Goal: Communication & Community: Answer question/provide support

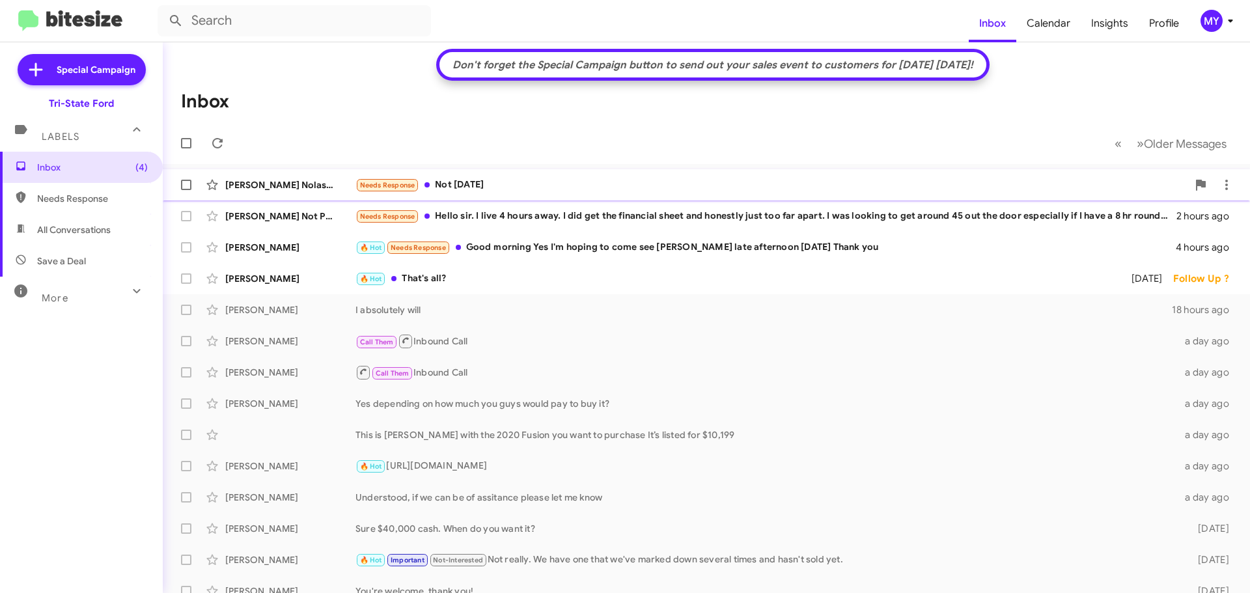
click at [500, 186] on div "Needs Response Not [DATE]" at bounding box center [772, 185] width 832 height 15
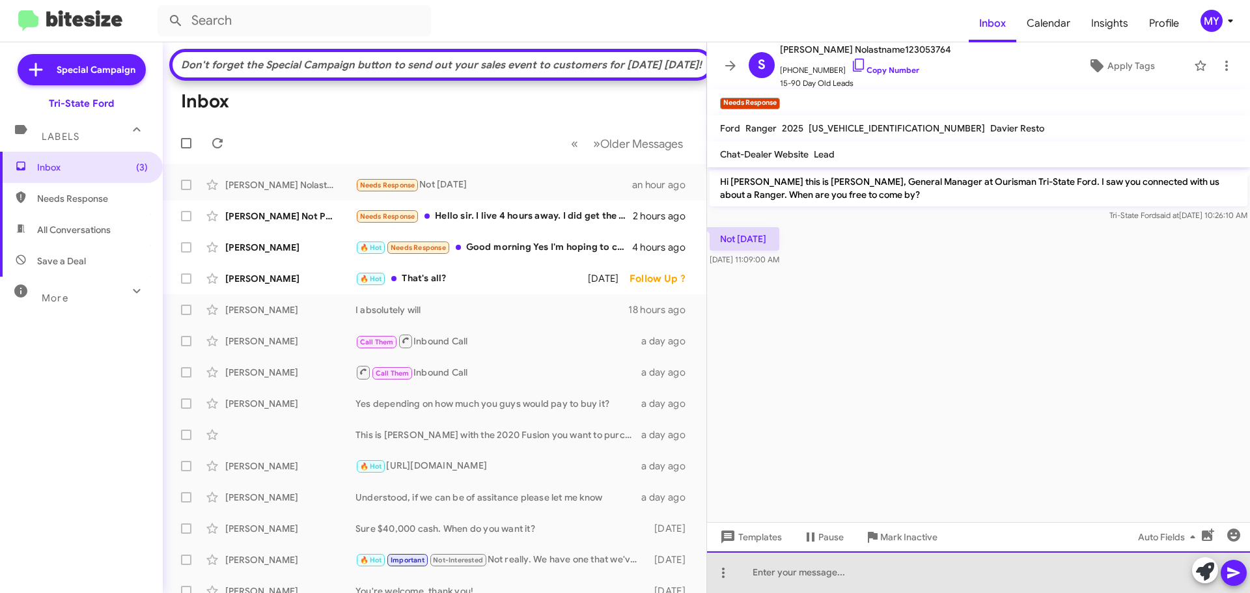
click at [824, 573] on div at bounding box center [978, 573] width 543 height 42
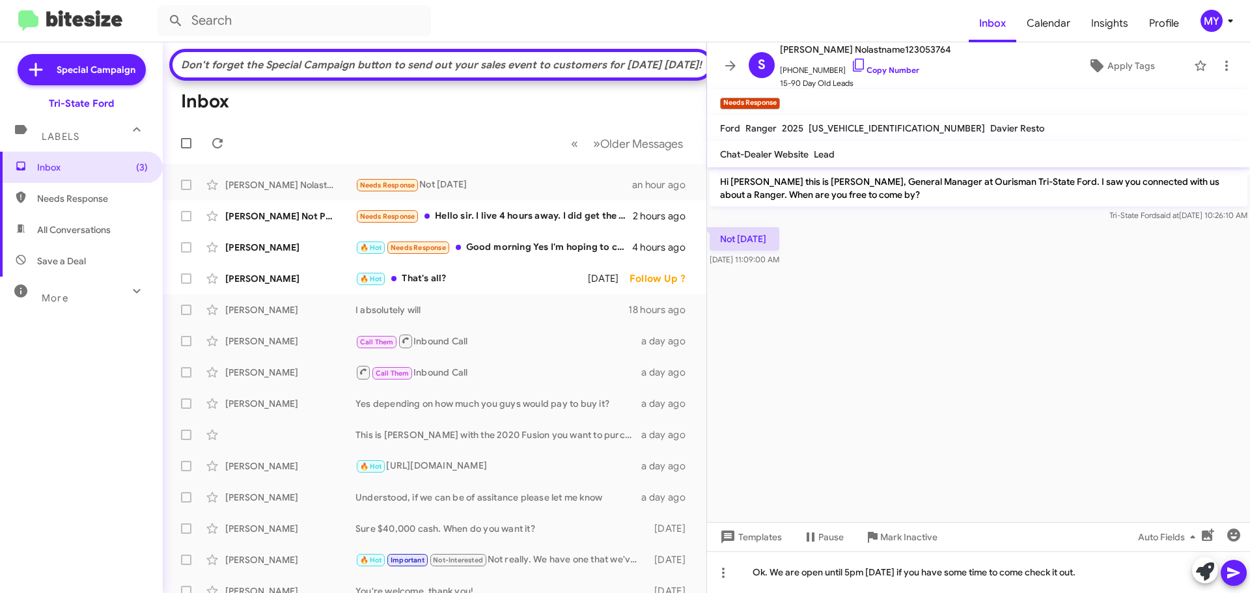
click at [1232, 579] on icon at bounding box center [1234, 573] width 16 height 16
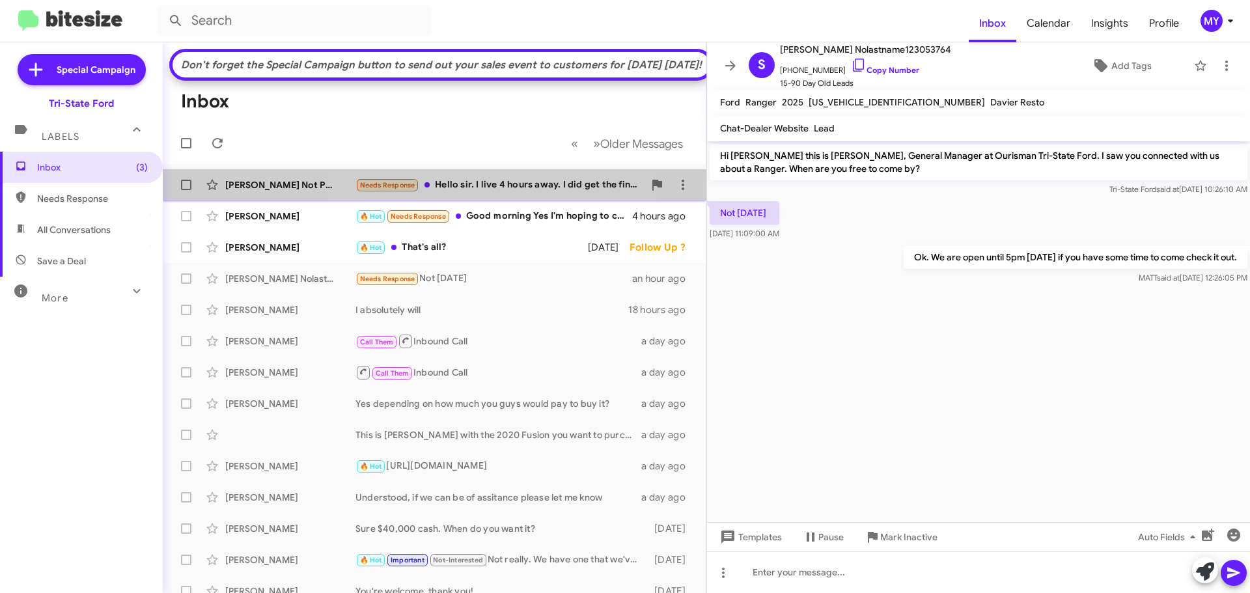
click at [496, 193] on div "Needs Response Hello [PERSON_NAME]. I live 4 hours away. I did get the financia…" at bounding box center [500, 185] width 288 height 15
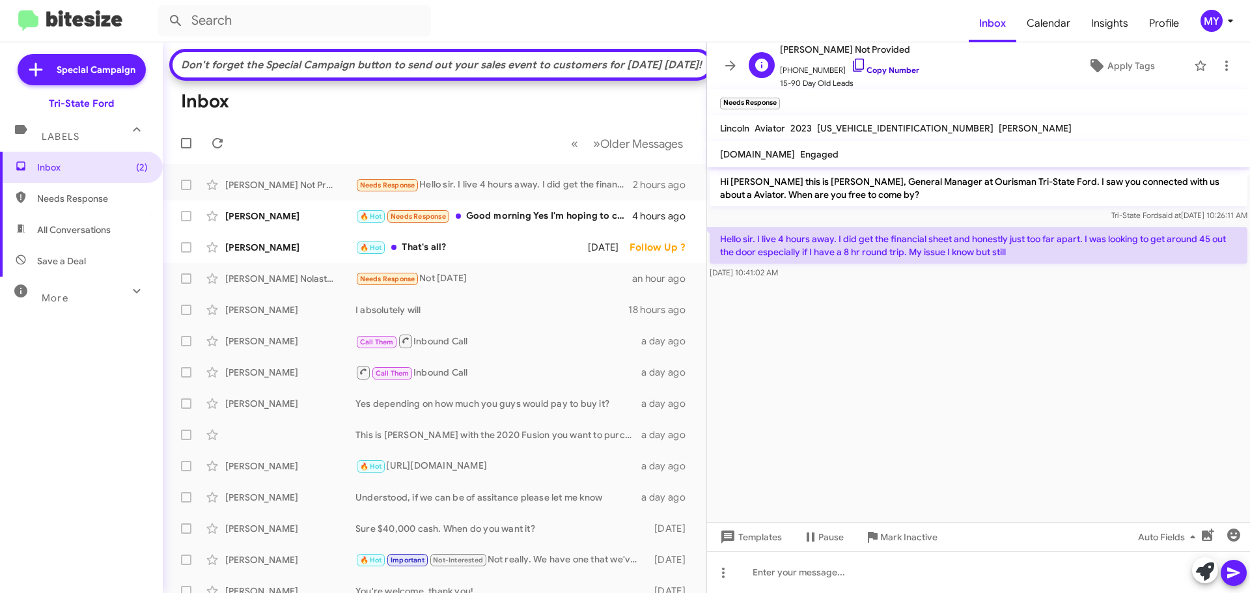
click at [851, 67] on icon at bounding box center [859, 65] width 16 height 16
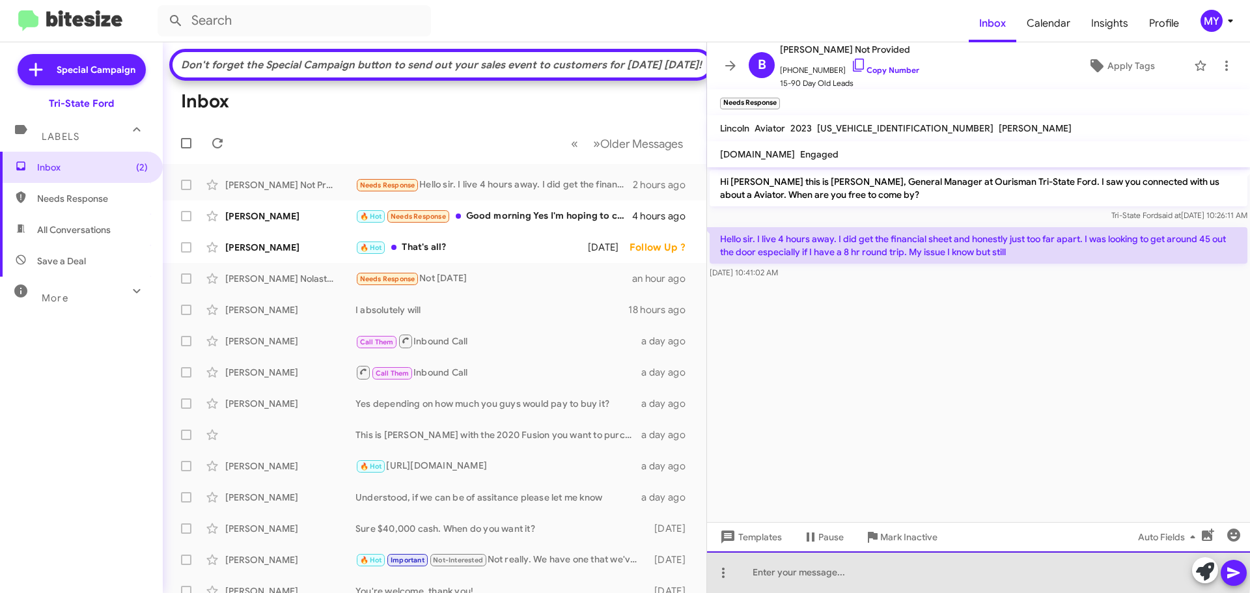
click at [859, 566] on div at bounding box center [978, 573] width 543 height 42
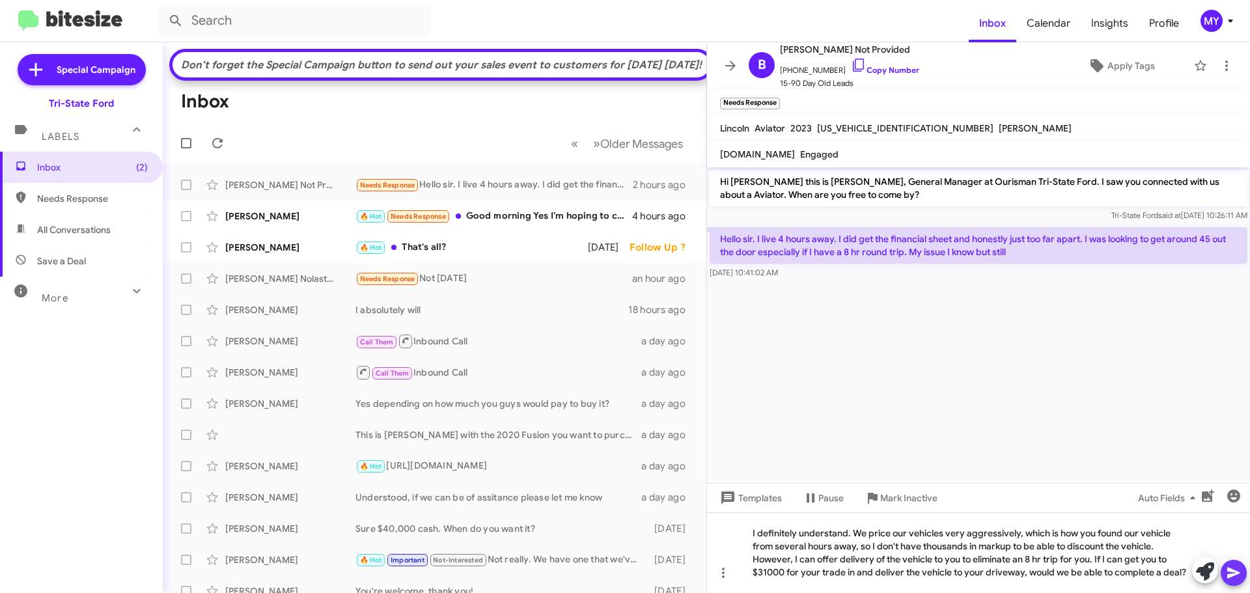
click at [1233, 570] on icon at bounding box center [1233, 573] width 12 height 11
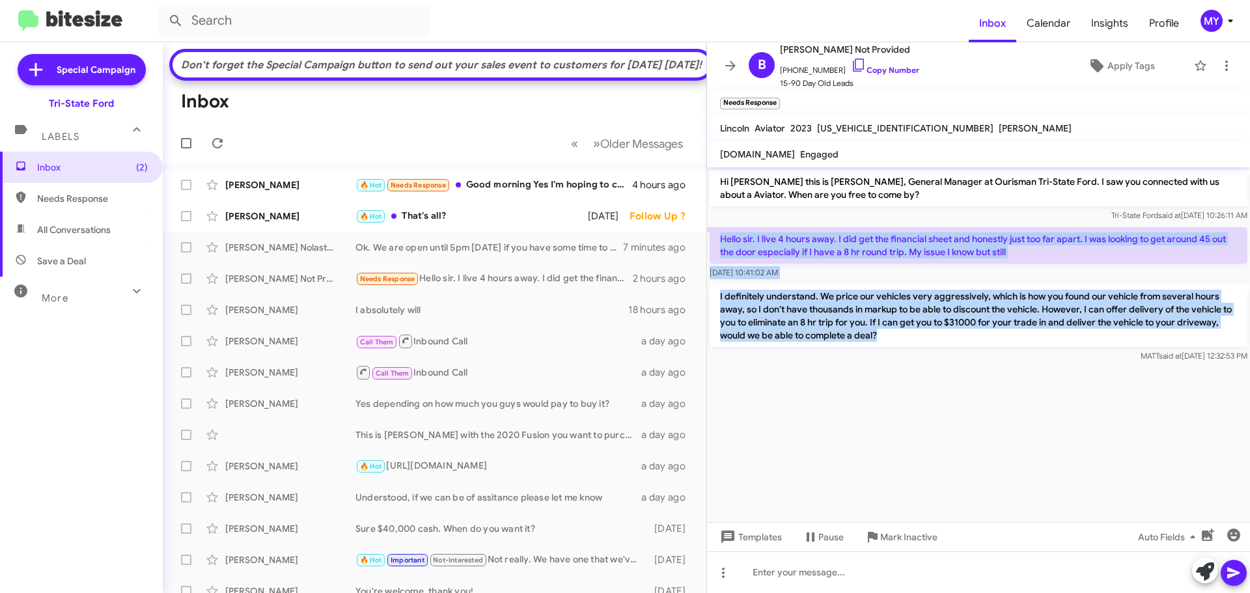
drag, startPoint x: 721, startPoint y: 237, endPoint x: 946, endPoint y: 350, distance: 250.7
click at [946, 350] on div "Hi [PERSON_NAME] this is [PERSON_NAME], General Manager at Ourisman Tri-State F…" at bounding box center [978, 266] width 543 height 198
copy div "Hello sir. I live 4 hours away. I did get the financial sheet and honestly just…"
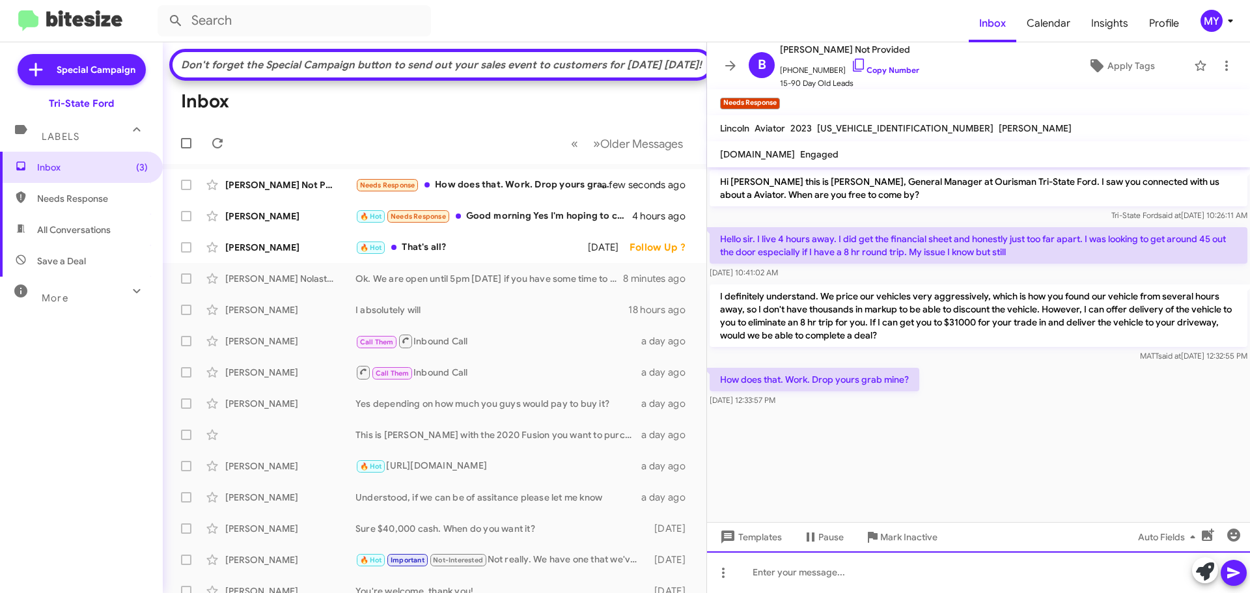
click at [802, 581] on div at bounding box center [978, 573] width 543 height 42
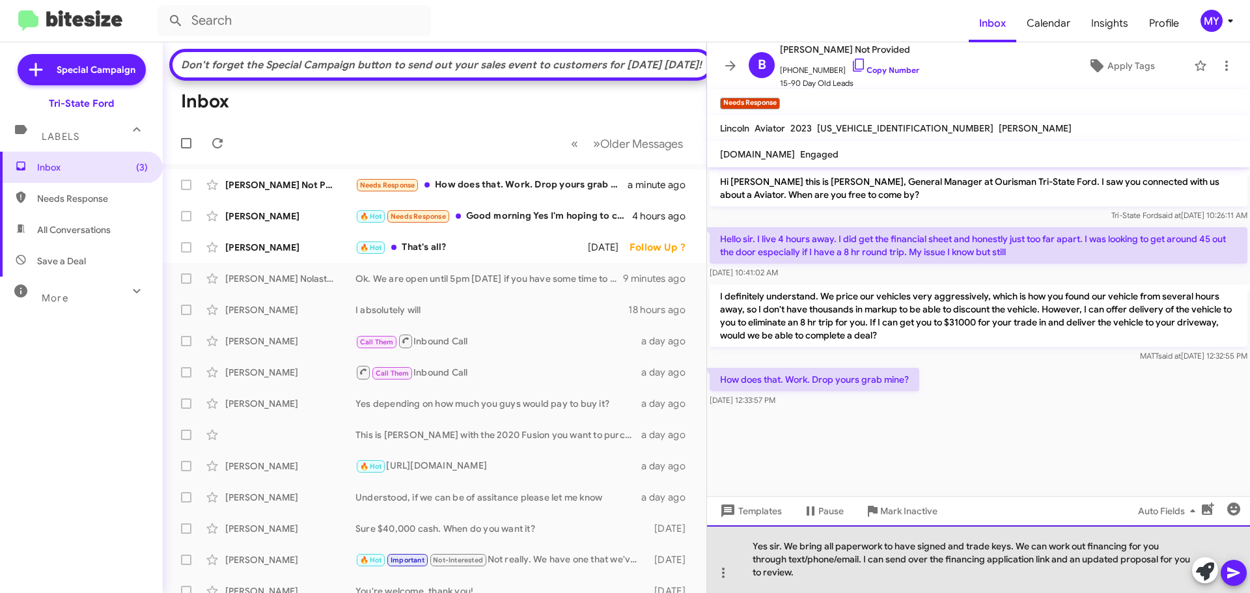
click at [859, 560] on div "Yes sir. We bring all paperwork to have signed and trade keys. We can work out …" at bounding box center [978, 559] width 543 height 68
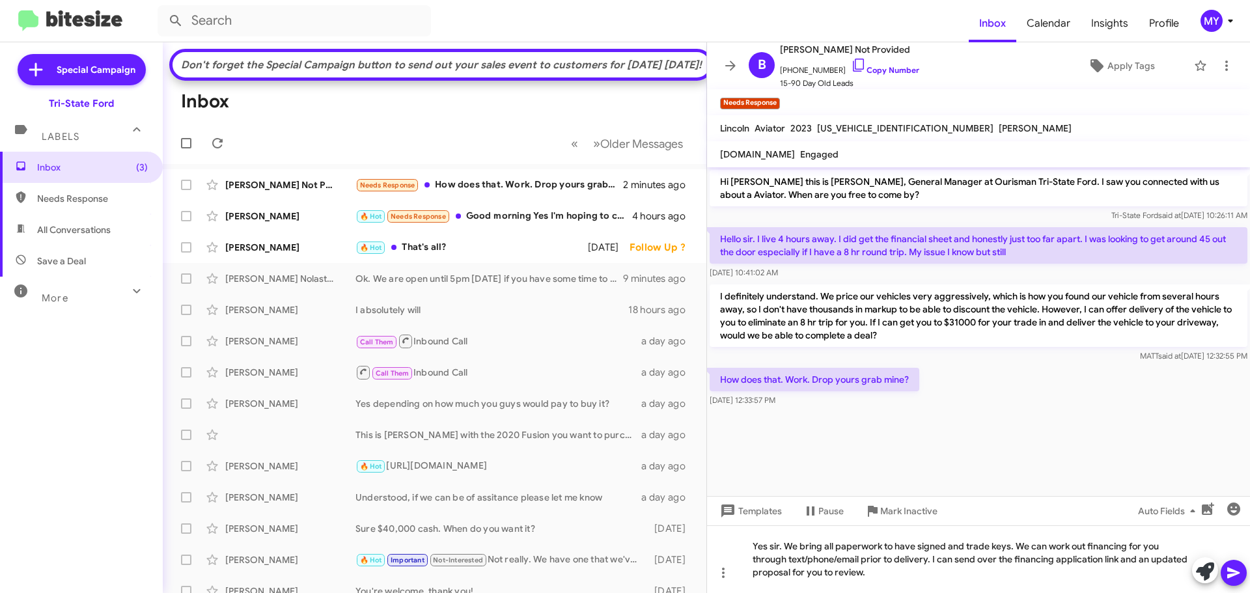
click at [1229, 574] on icon at bounding box center [1234, 573] width 16 height 16
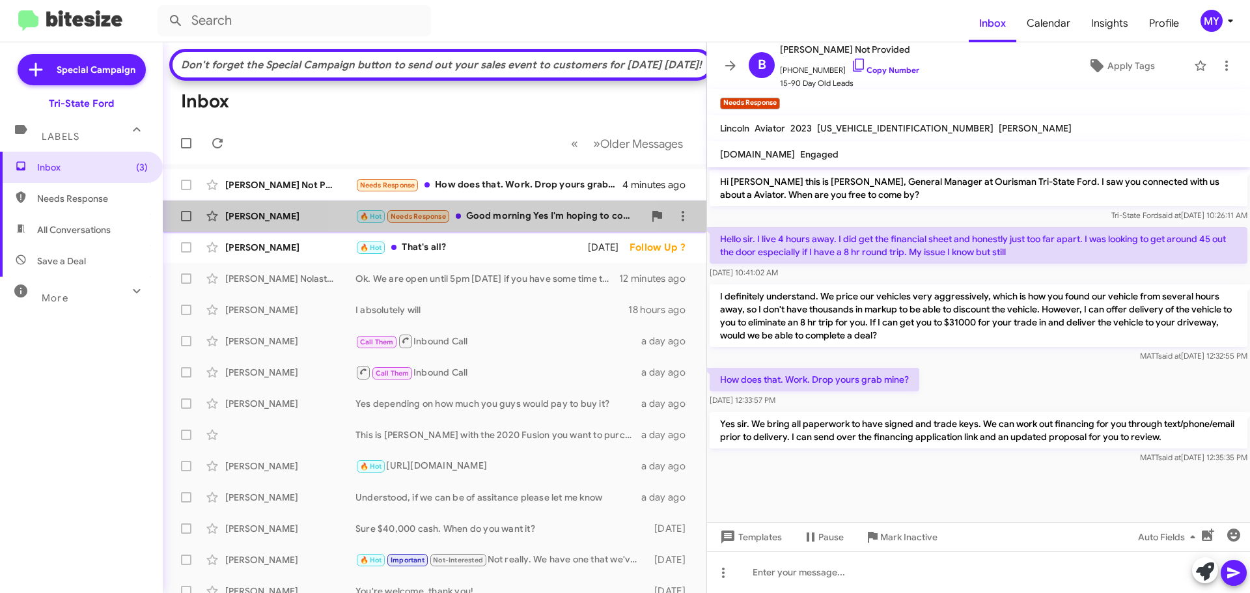
click at [505, 224] on div "🔥 Hot Needs Response Good morning Yes I'm hoping to come see [PERSON_NAME] late…" at bounding box center [500, 216] width 288 height 15
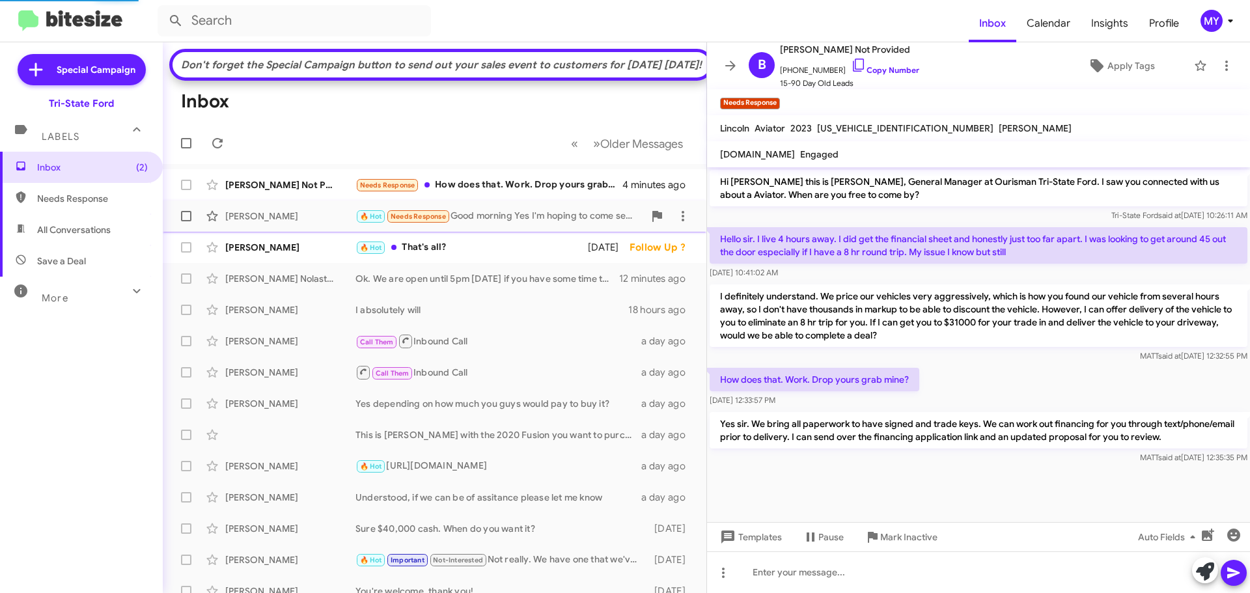
scroll to position [901, 0]
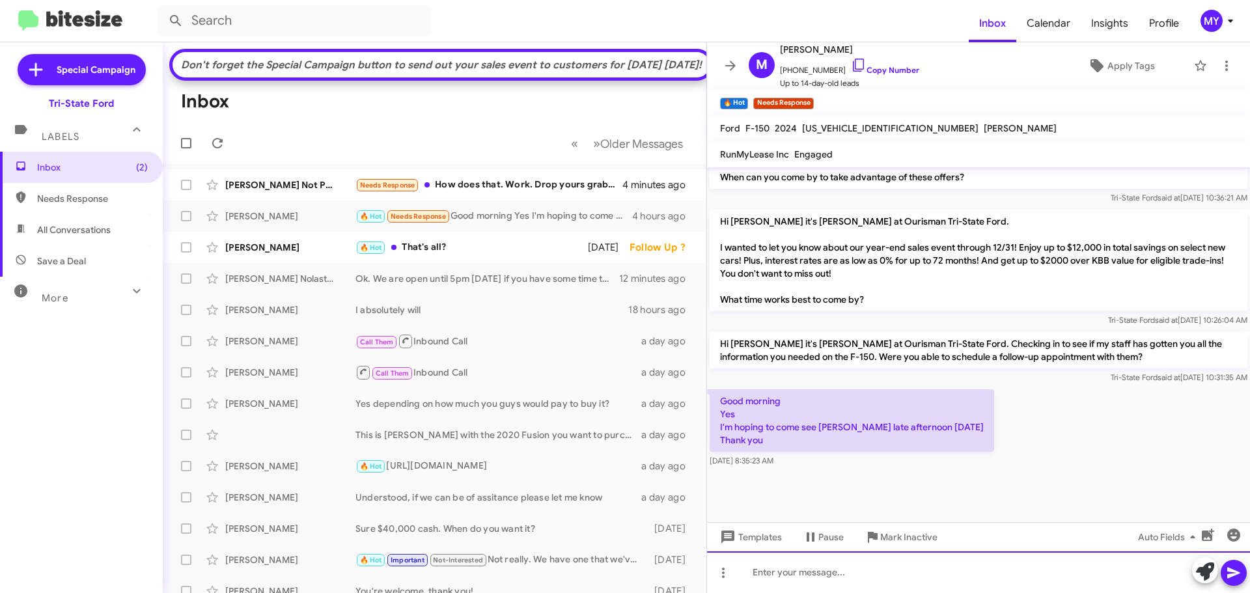
click at [865, 583] on div at bounding box center [978, 573] width 543 height 42
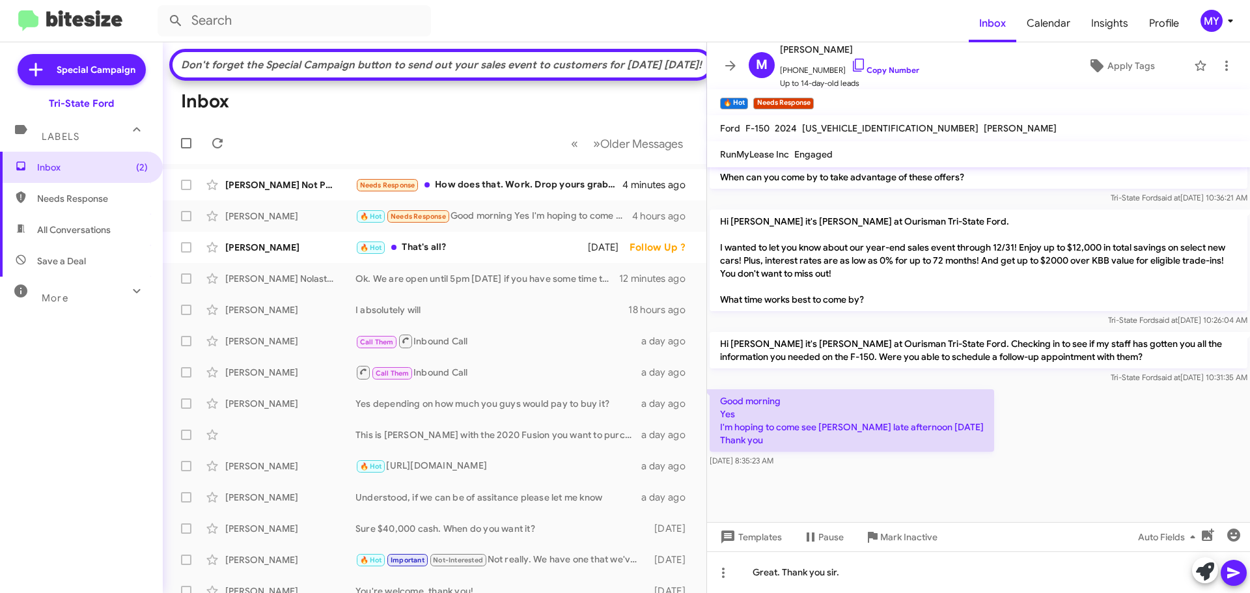
click at [1233, 572] on icon at bounding box center [1233, 573] width 12 height 11
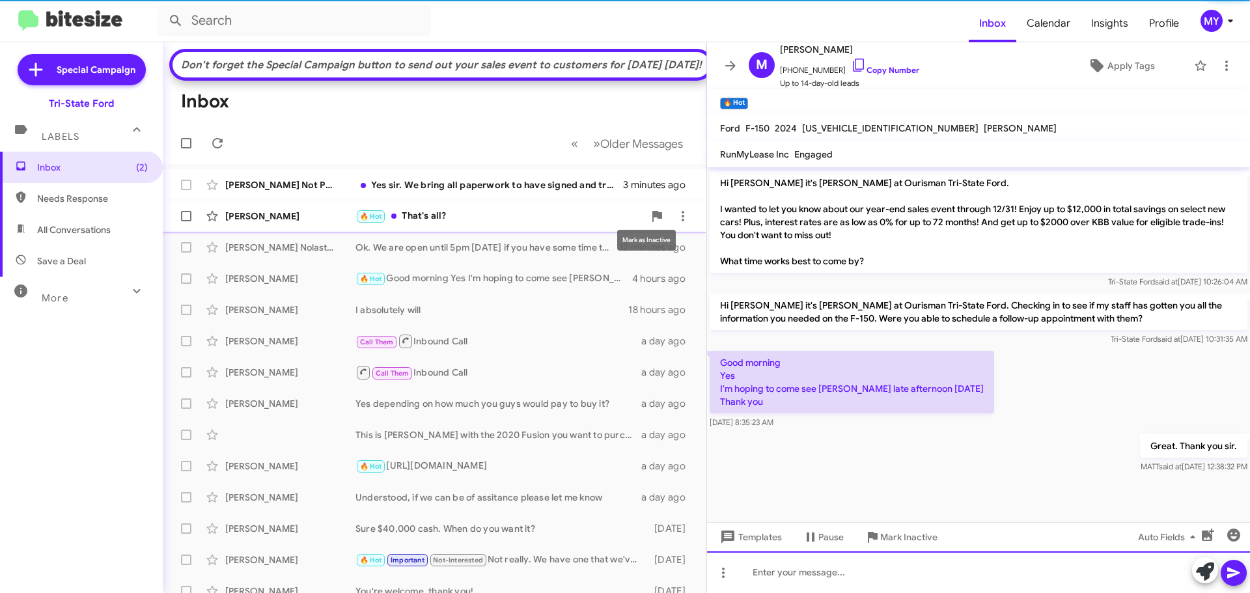
scroll to position [948, 0]
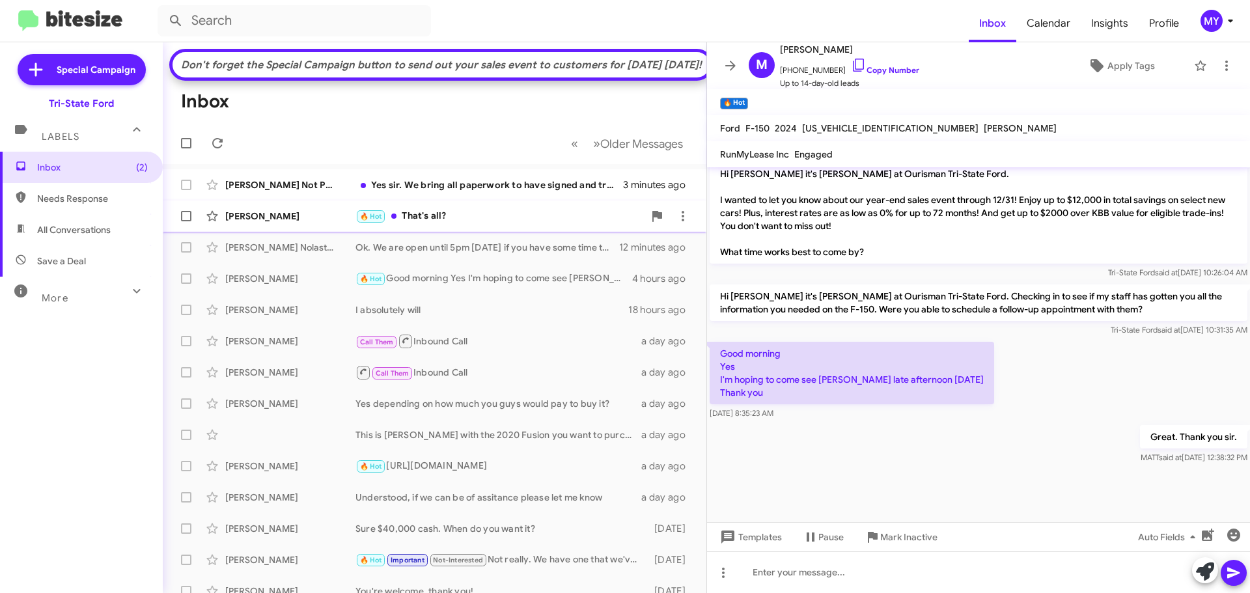
click at [483, 224] on div "🔥 Hot That's all?" at bounding box center [500, 216] width 288 height 15
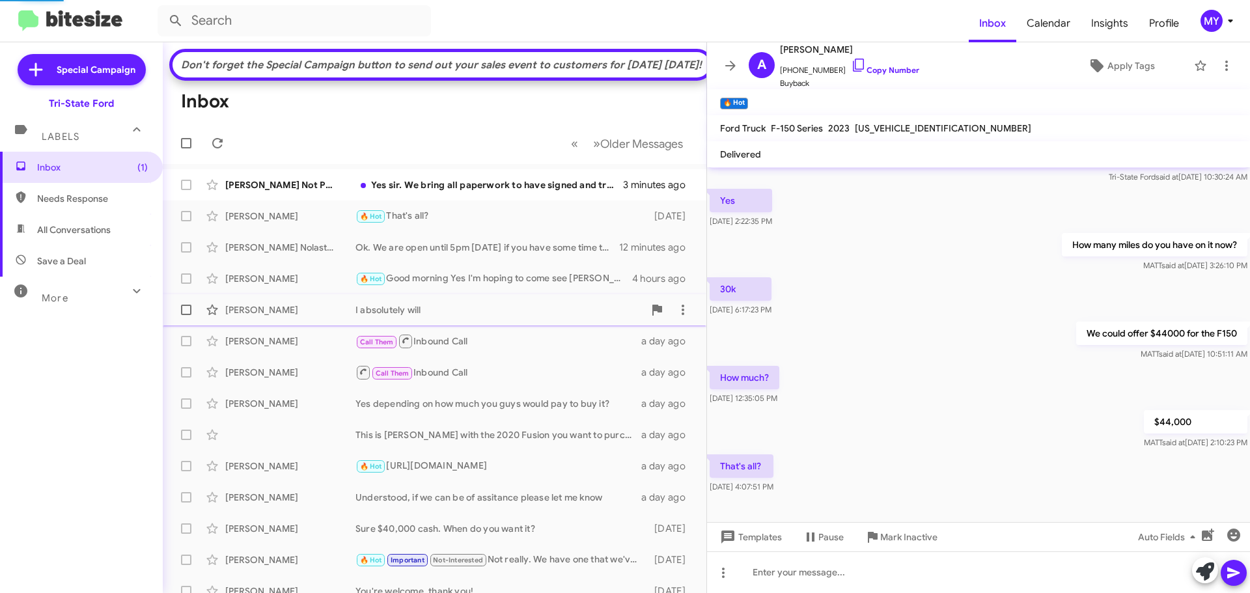
scroll to position [64, 0]
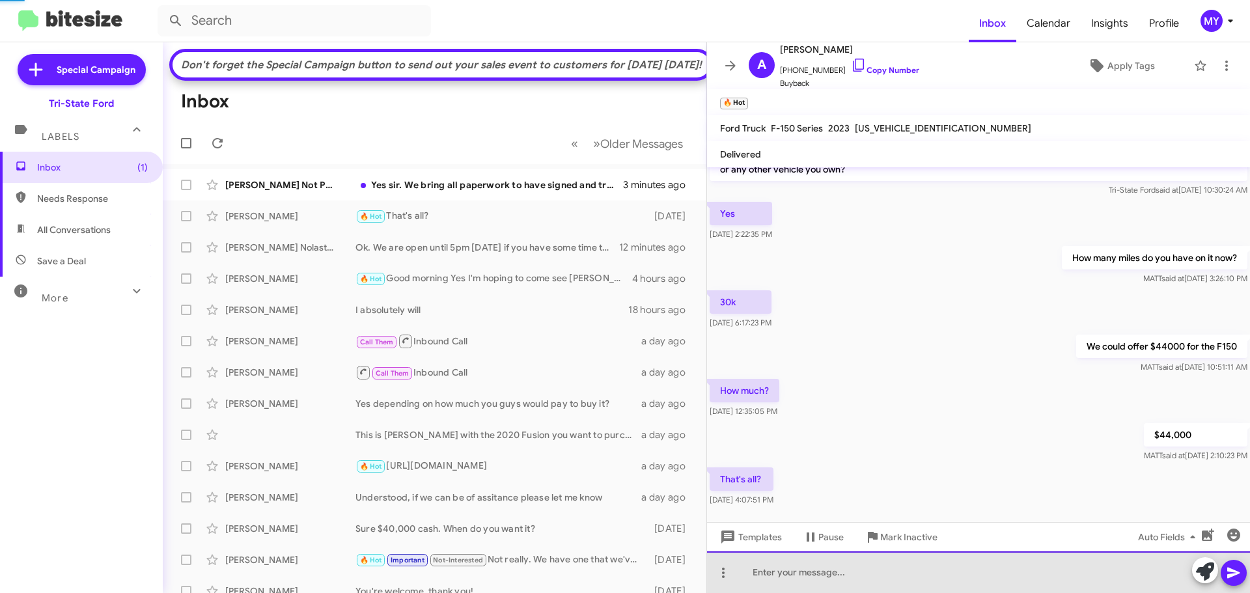
click at [782, 563] on div at bounding box center [978, 573] width 543 height 42
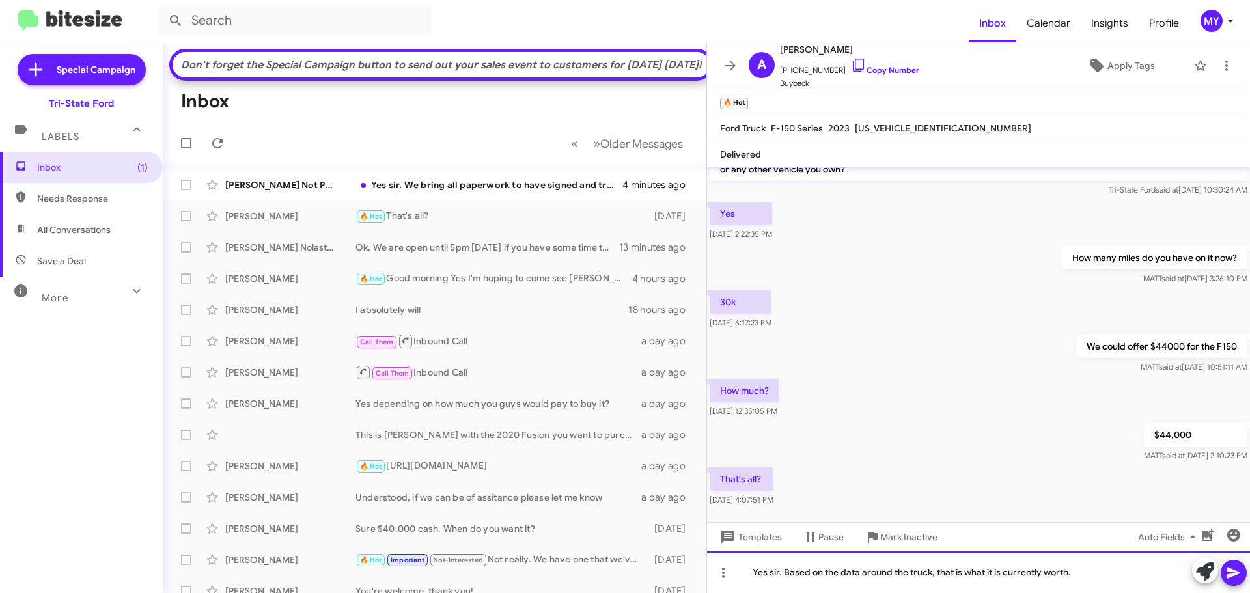
click at [841, 571] on div "Yes sir. Based on the data around the truck, that is what it is currently worth." at bounding box center [978, 573] width 543 height 42
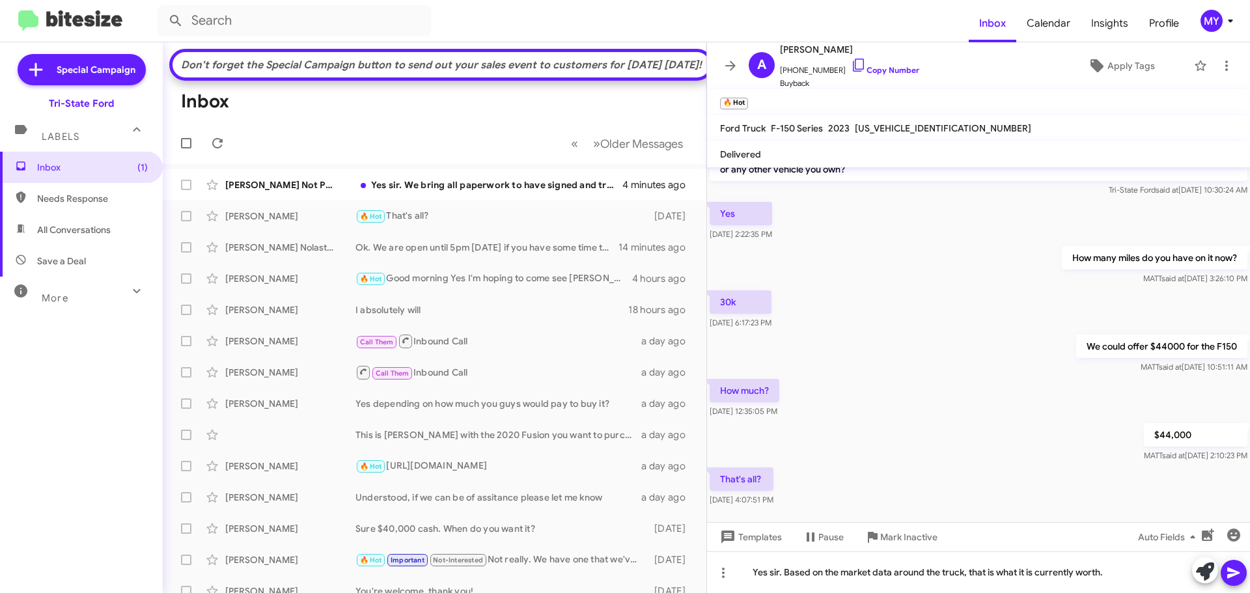
click at [1236, 573] on icon at bounding box center [1234, 573] width 16 height 16
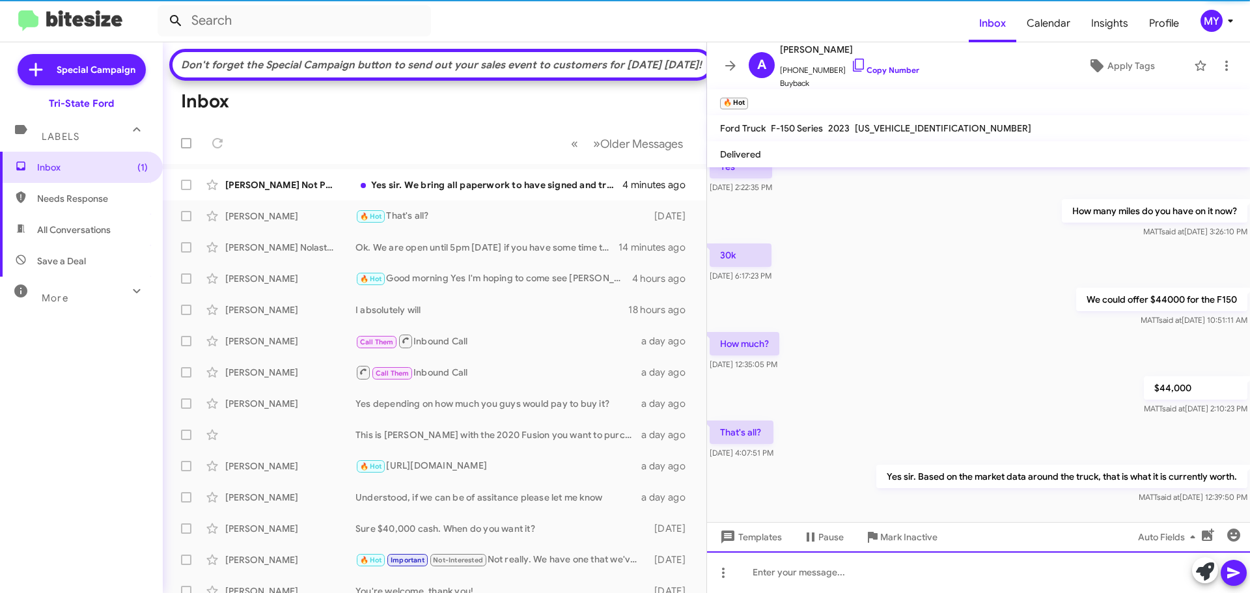
scroll to position [112, 0]
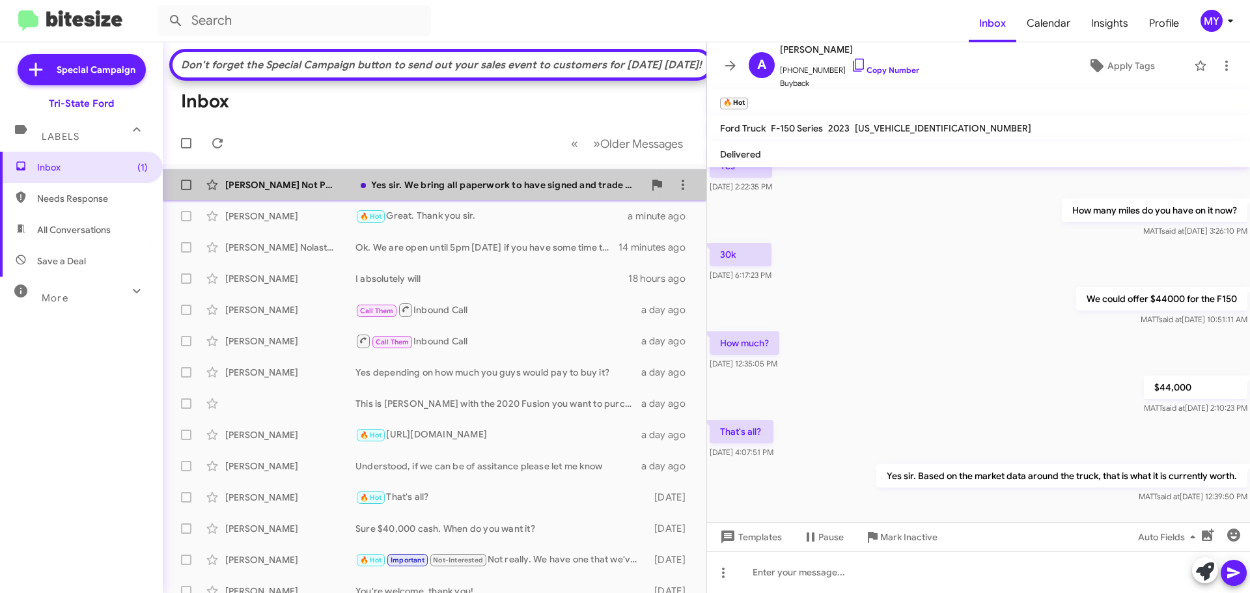
click at [477, 191] on div "Yes sir. We bring all paperwork to have signed and trade keys. We can work out …" at bounding box center [500, 184] width 288 height 13
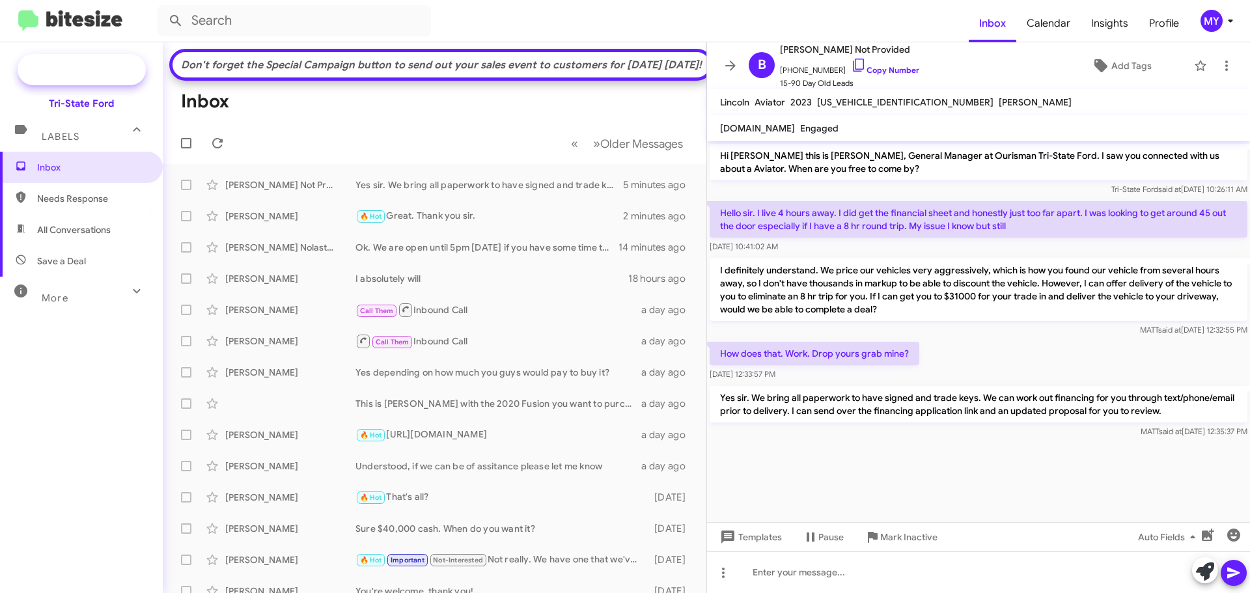
click at [119, 68] on span "Special Campaign" at bounding box center [96, 69] width 79 height 13
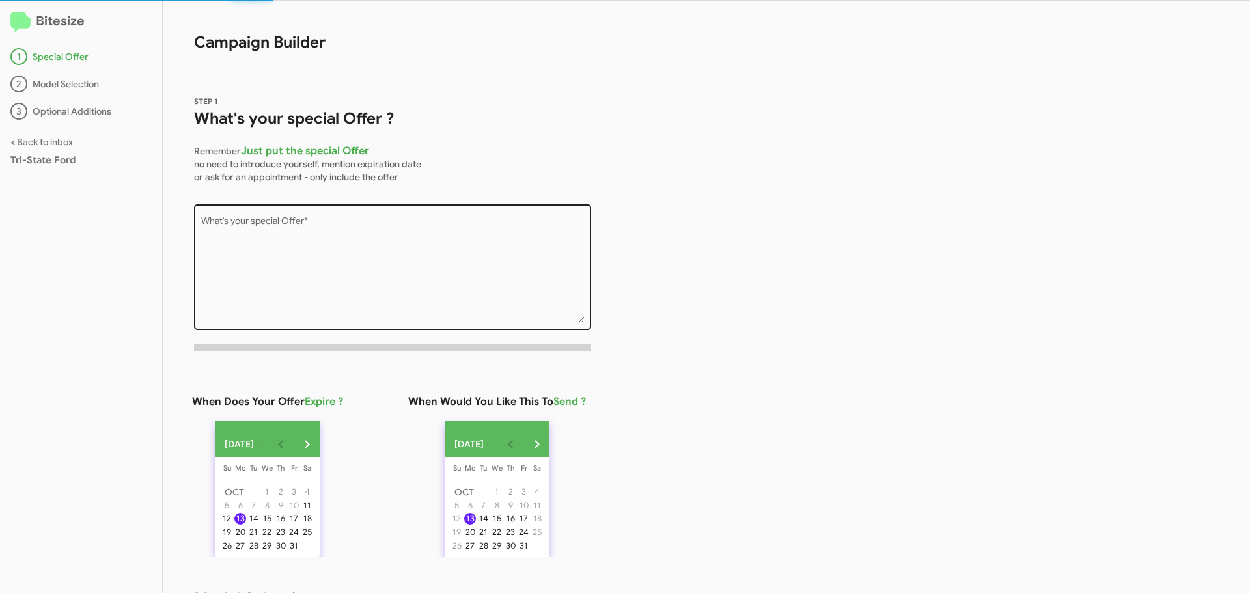
click at [294, 244] on textarea "What's your special Offer *" at bounding box center [393, 269] width 384 height 105
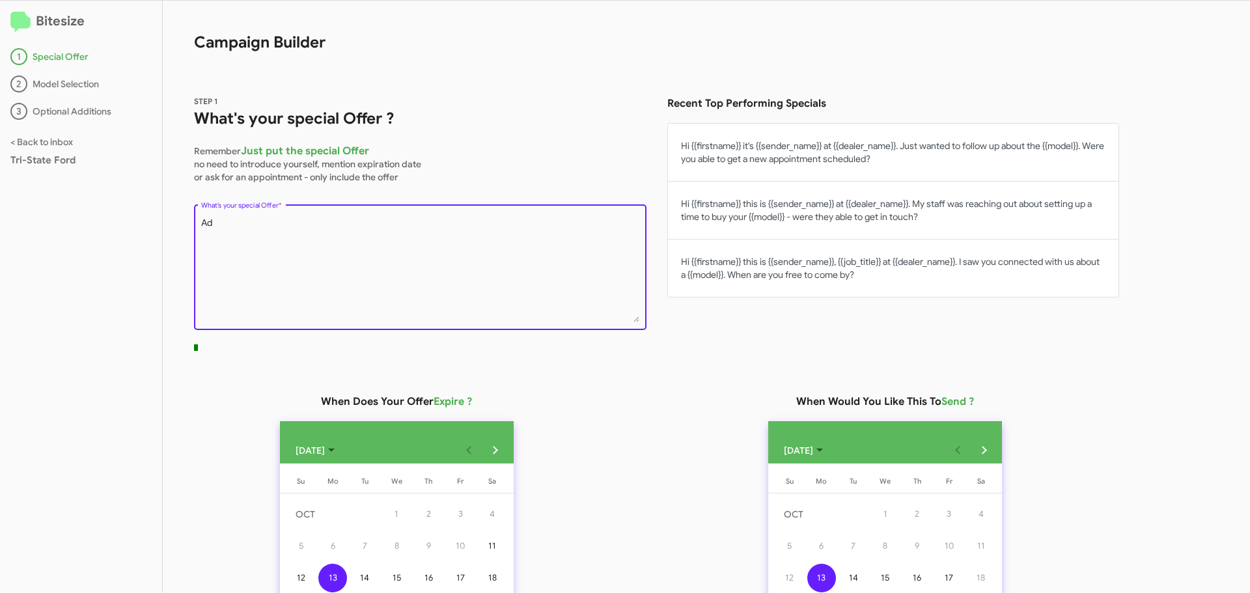
type textarea "A"
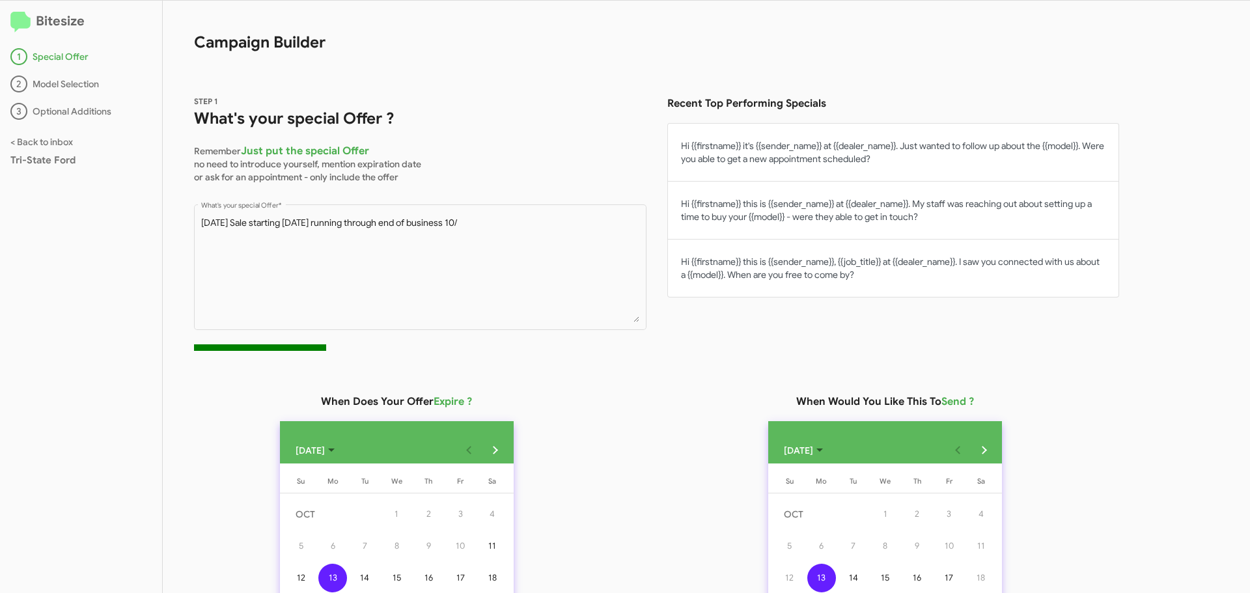
click at [742, 360] on div "Recent Top Performing Specials Hi {{firstname}} it's {{sender_name}} at {{deale…" at bounding box center [888, 227] width 463 height 267
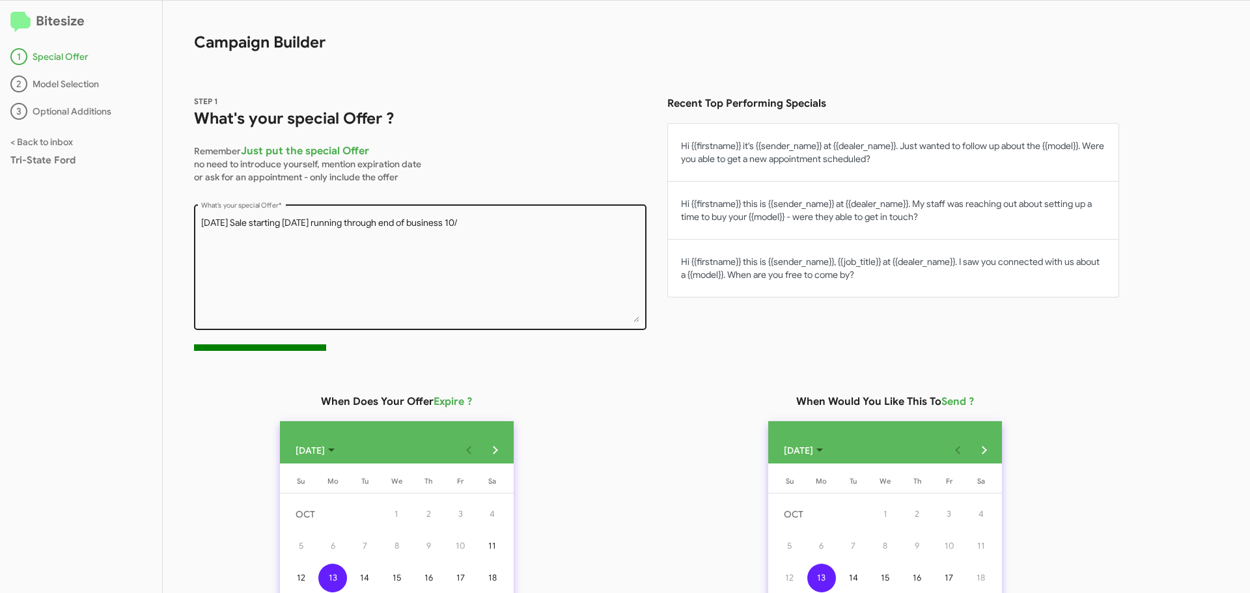
click at [547, 220] on textarea "[DATE] Sale starting [DATE] running through end of business 10/" at bounding box center [420, 269] width 439 height 105
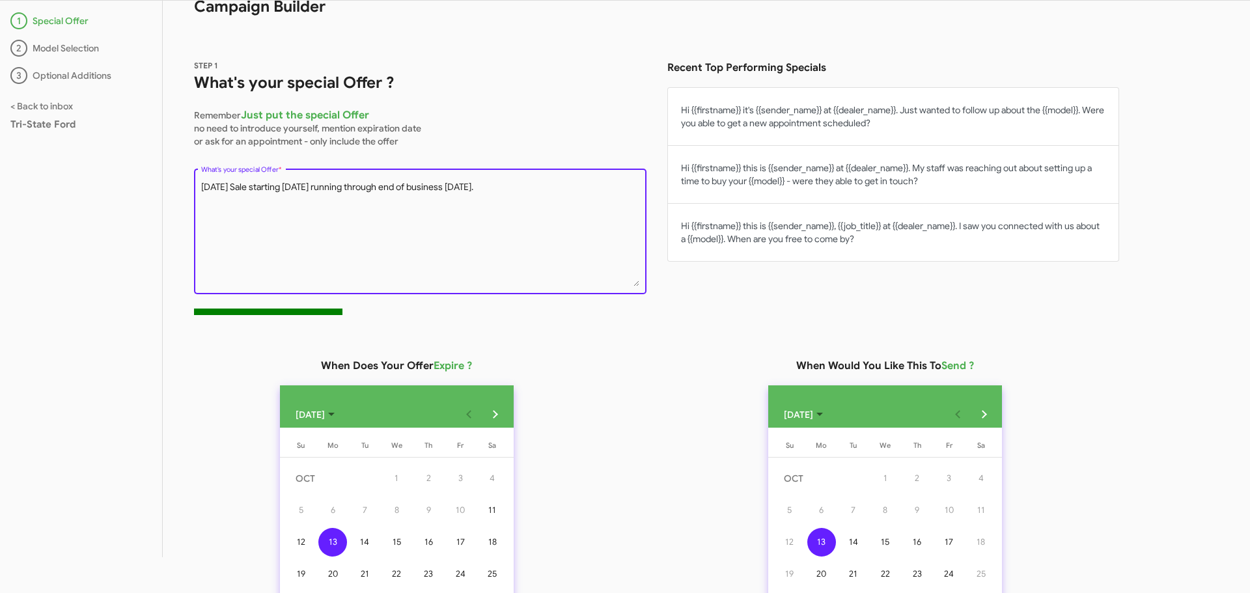
scroll to position [130, 0]
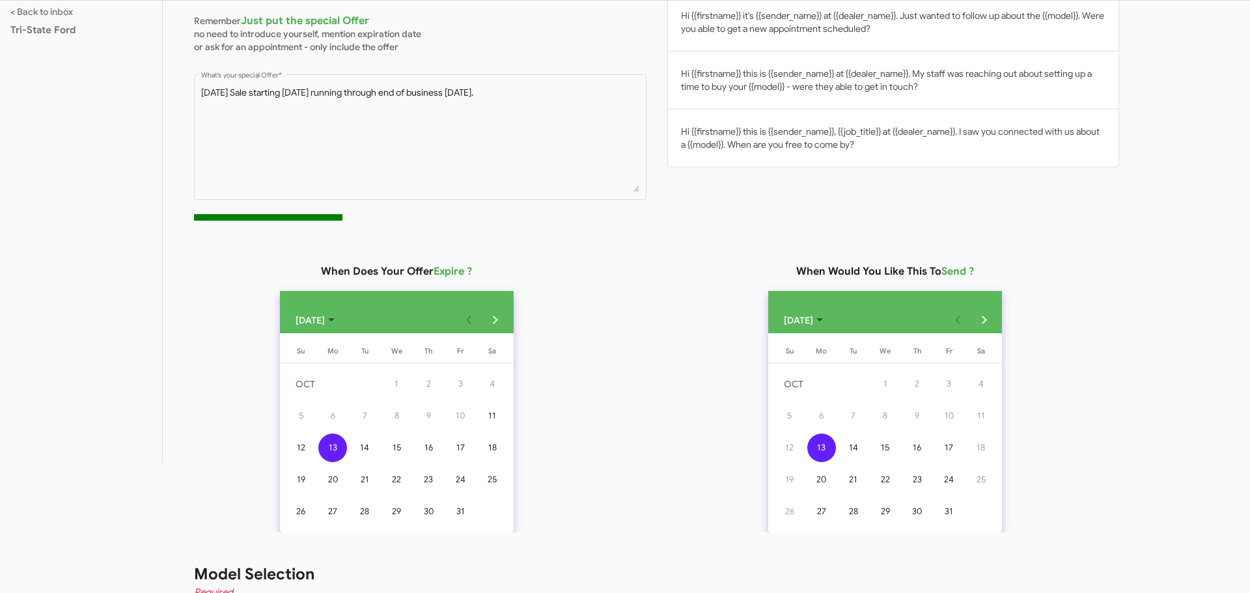
click at [958, 416] on div "10" at bounding box center [949, 416] width 29 height 29
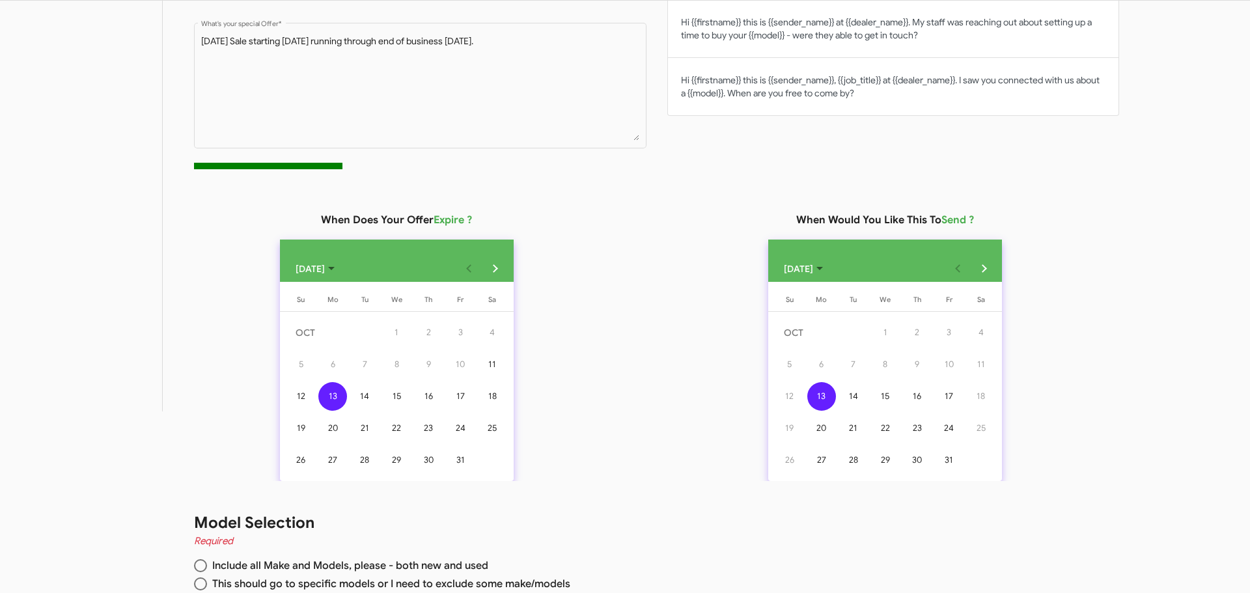
scroll to position [262, 0]
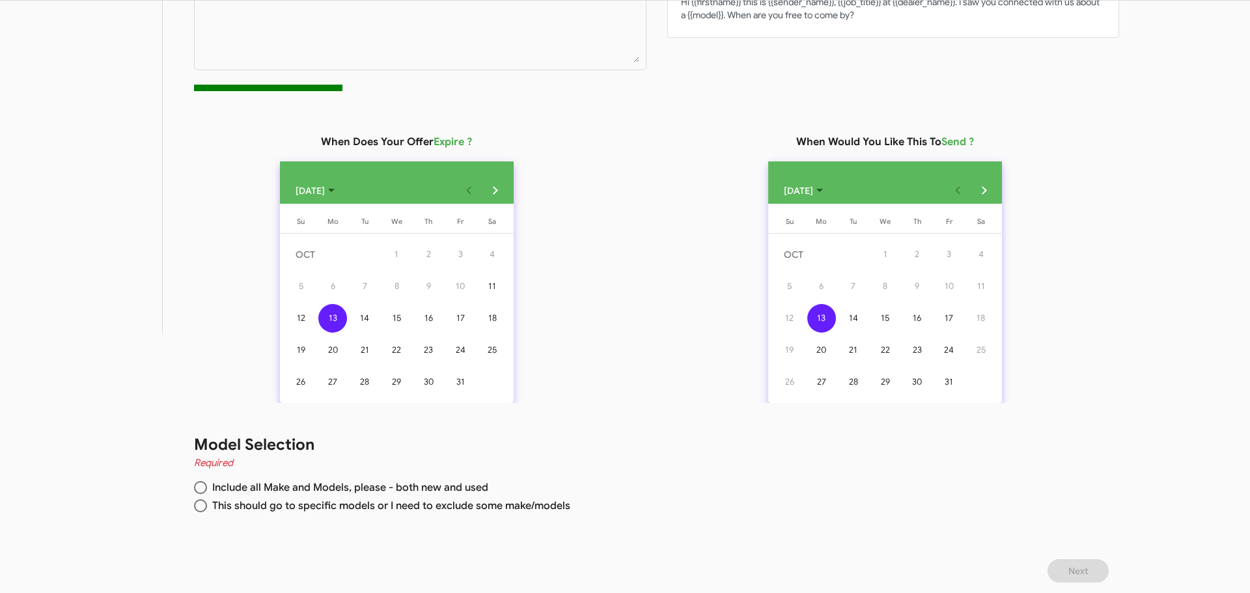
click at [960, 285] on div "10" at bounding box center [949, 286] width 29 height 29
click at [374, 313] on div "14" at bounding box center [364, 318] width 29 height 29
click at [956, 289] on div "10" at bounding box center [949, 286] width 29 height 29
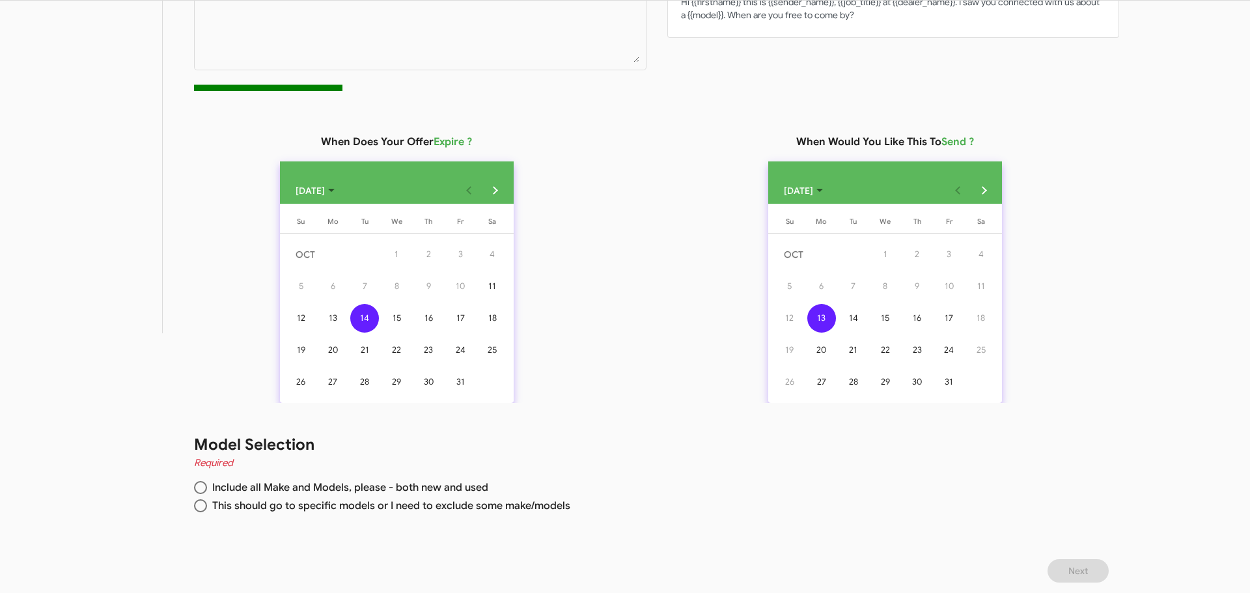
click at [956, 288] on div "10" at bounding box center [949, 286] width 29 height 29
click at [992, 186] on button "Next month" at bounding box center [984, 191] width 26 height 26
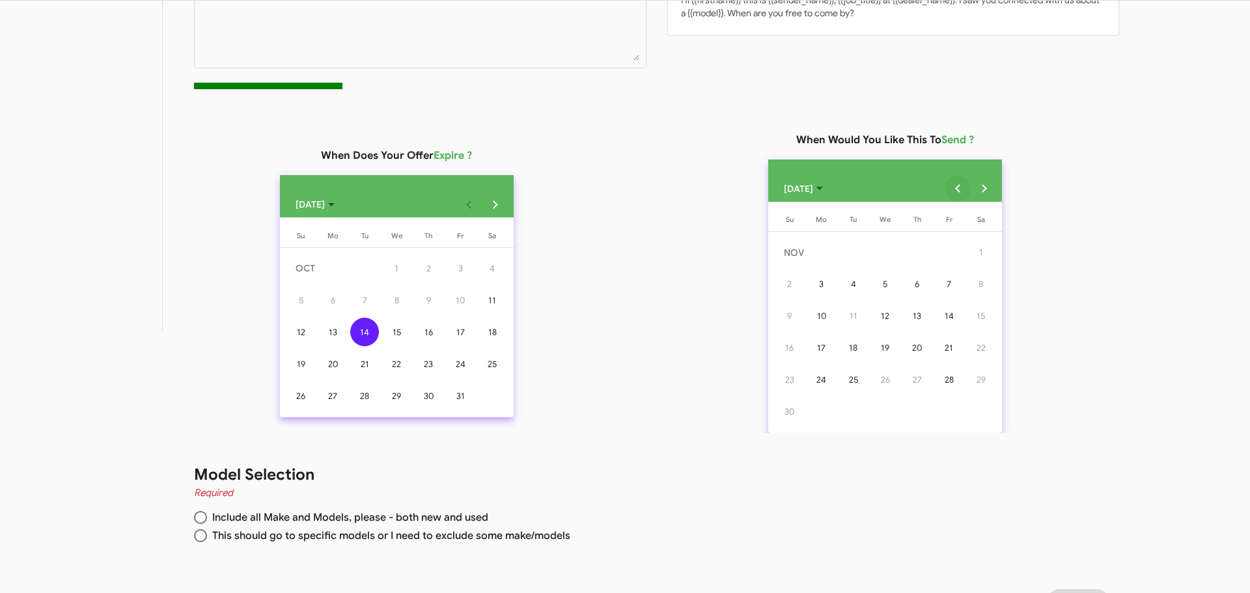
click at [966, 187] on button "Previous month" at bounding box center [958, 189] width 26 height 26
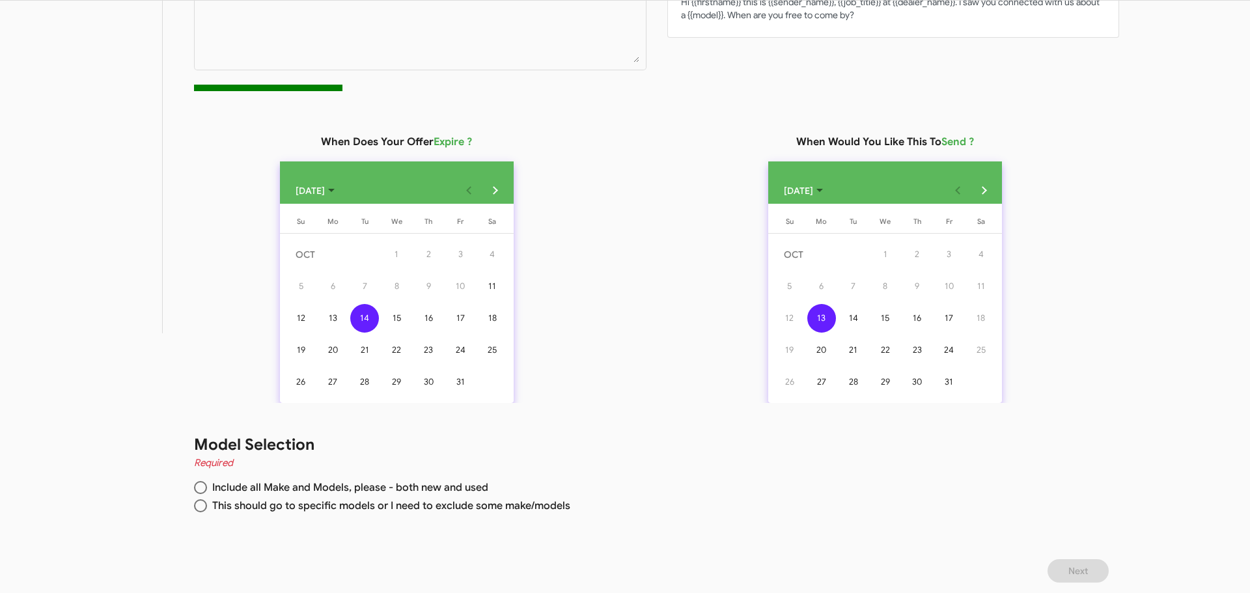
click at [960, 287] on div "10" at bounding box center [949, 286] width 29 height 29
click at [317, 320] on button "12" at bounding box center [301, 318] width 32 height 32
click at [334, 313] on div "13" at bounding box center [332, 318] width 29 height 29
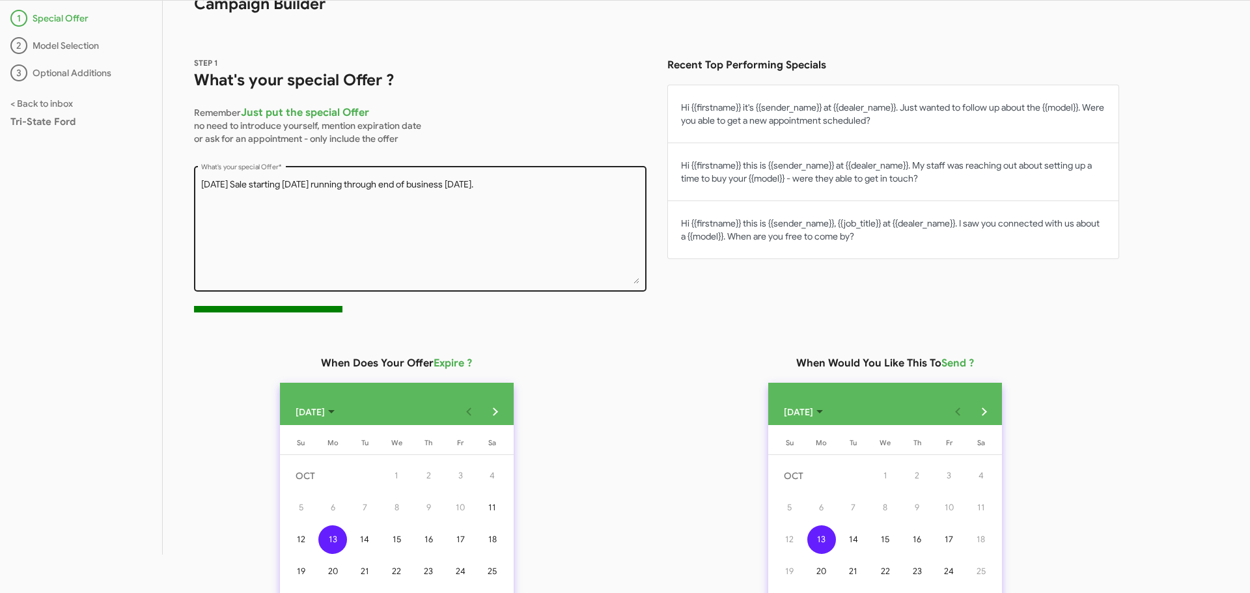
scroll to position [0, 0]
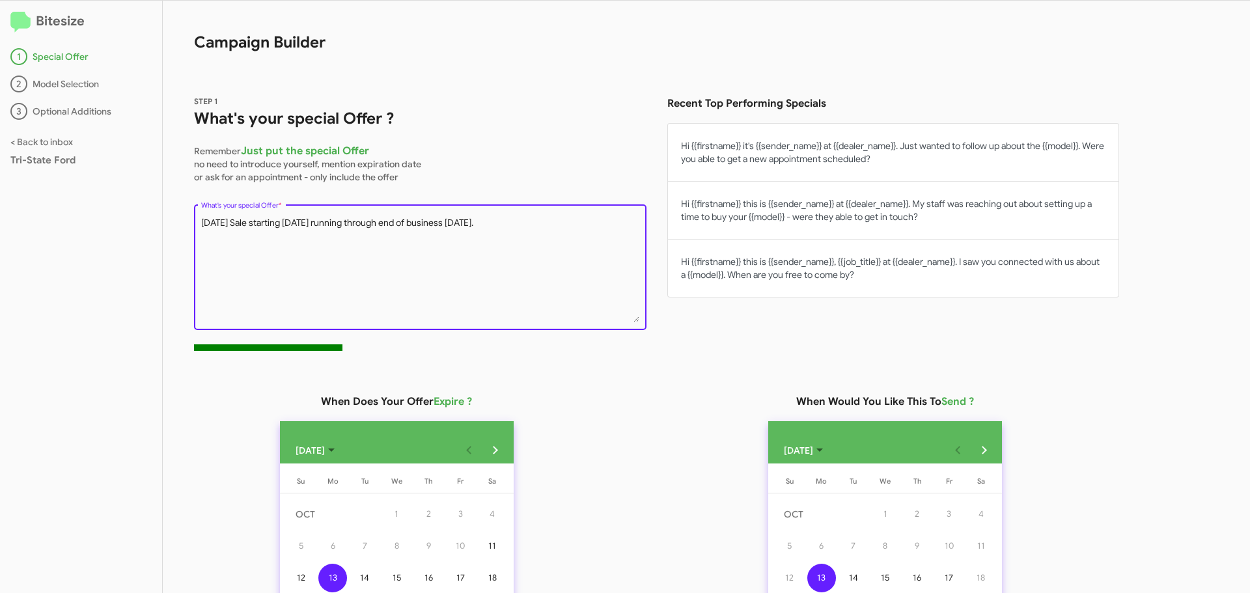
drag, startPoint x: 362, startPoint y: 223, endPoint x: 278, endPoint y: 217, distance: 84.2
click at [278, 217] on textarea "[DATE] Sale starting [DATE] running through end of business [DATE]." at bounding box center [420, 269] width 439 height 105
click at [477, 223] on textarea "[DATE] Sale running through end of business [DATE]." at bounding box center [420, 269] width 439 height 105
click at [281, 222] on textarea "[DATE] Sale running through end of business [DATE]. Up to $1000 more for trade …" at bounding box center [420, 269] width 439 height 105
click at [203, 219] on textarea "[DATE] Sale starting 10/13 running through end of business [DATE]. Up to $1000 …" at bounding box center [420, 269] width 439 height 105
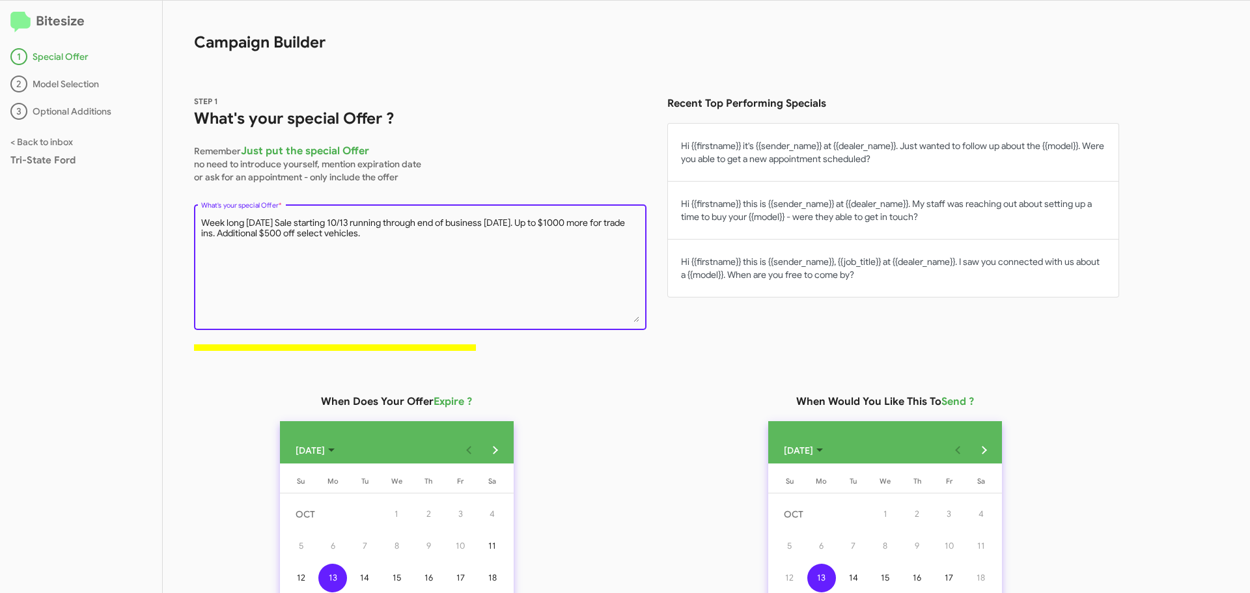
click at [383, 223] on textarea "Week long [DATE] Sale starting 10/13 running through end of business [DATE]. Up…" at bounding box center [420, 269] width 439 height 105
click at [563, 221] on textarea "Week long [DATE] Sale starting [DATE] running through end of business [DATE]. U…" at bounding box center [420, 269] width 439 height 105
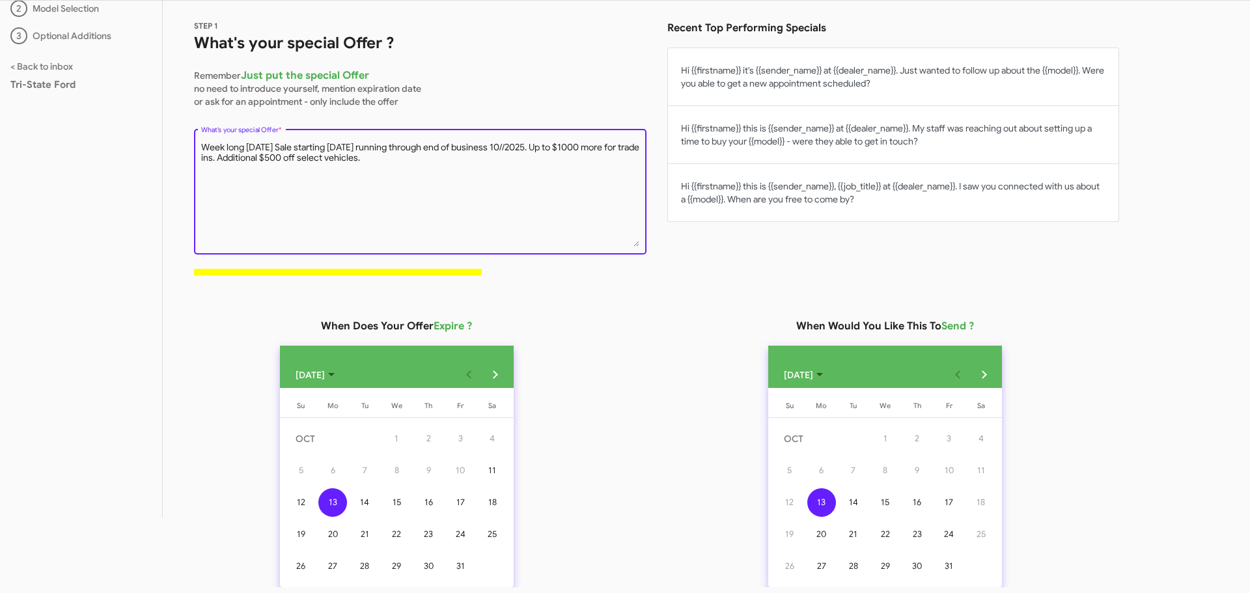
scroll to position [195, 0]
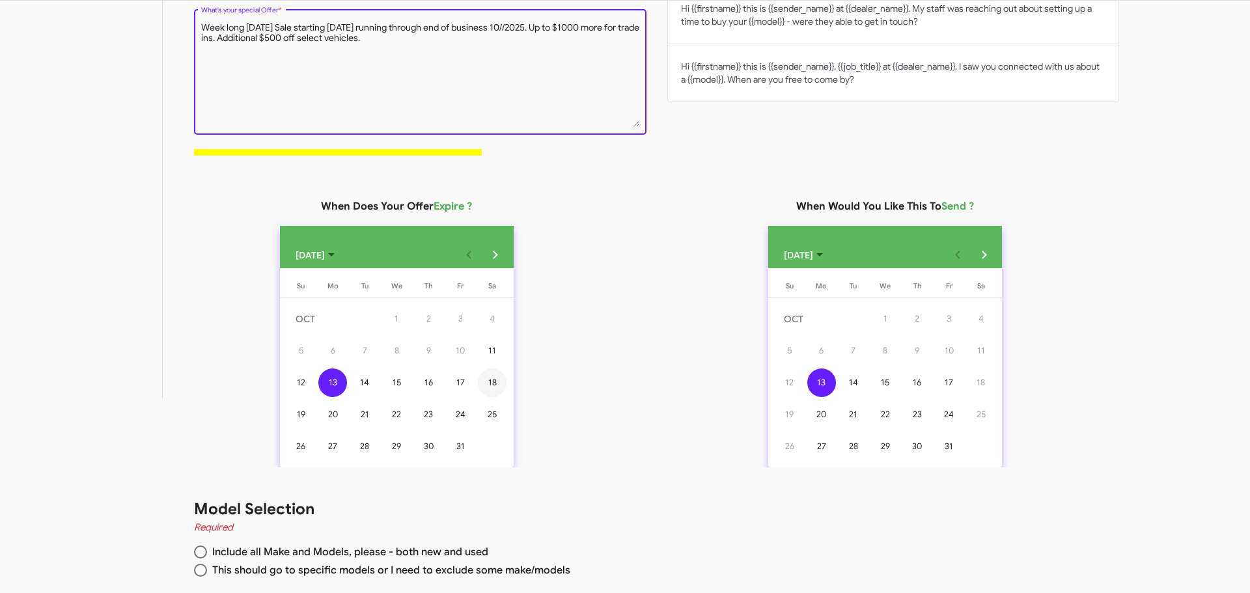
click at [498, 386] on div "18" at bounding box center [492, 383] width 29 height 29
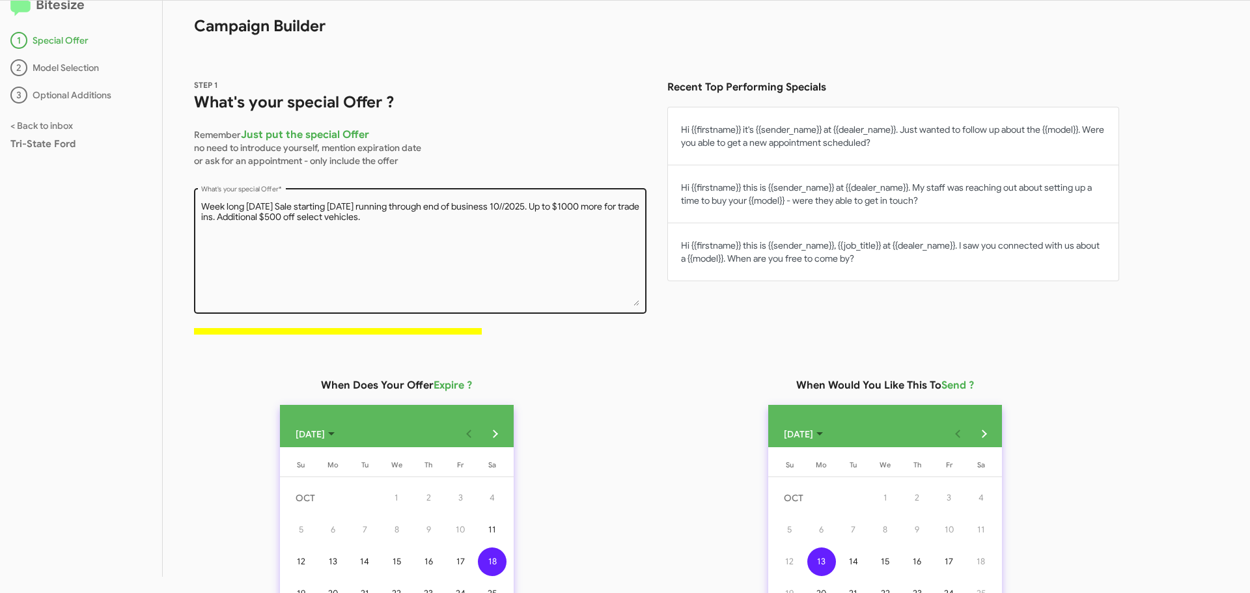
scroll to position [0, 0]
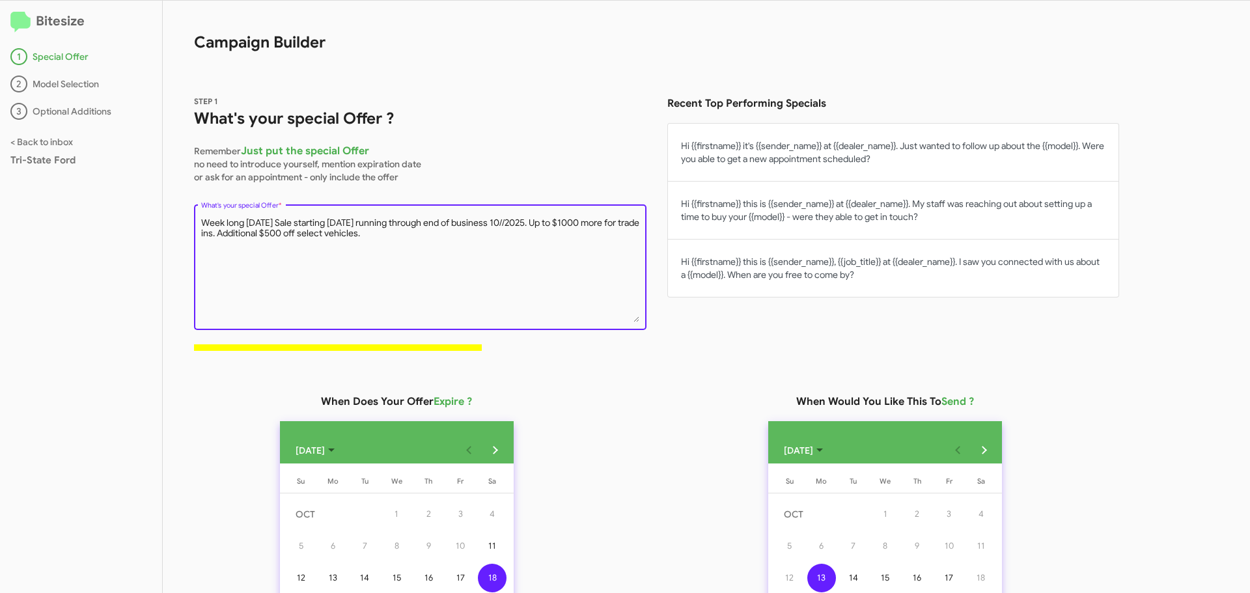
click at [553, 223] on textarea "Week long [DATE] Sale starting [DATE] running through end of business 10//2025.…" at bounding box center [420, 269] width 439 height 105
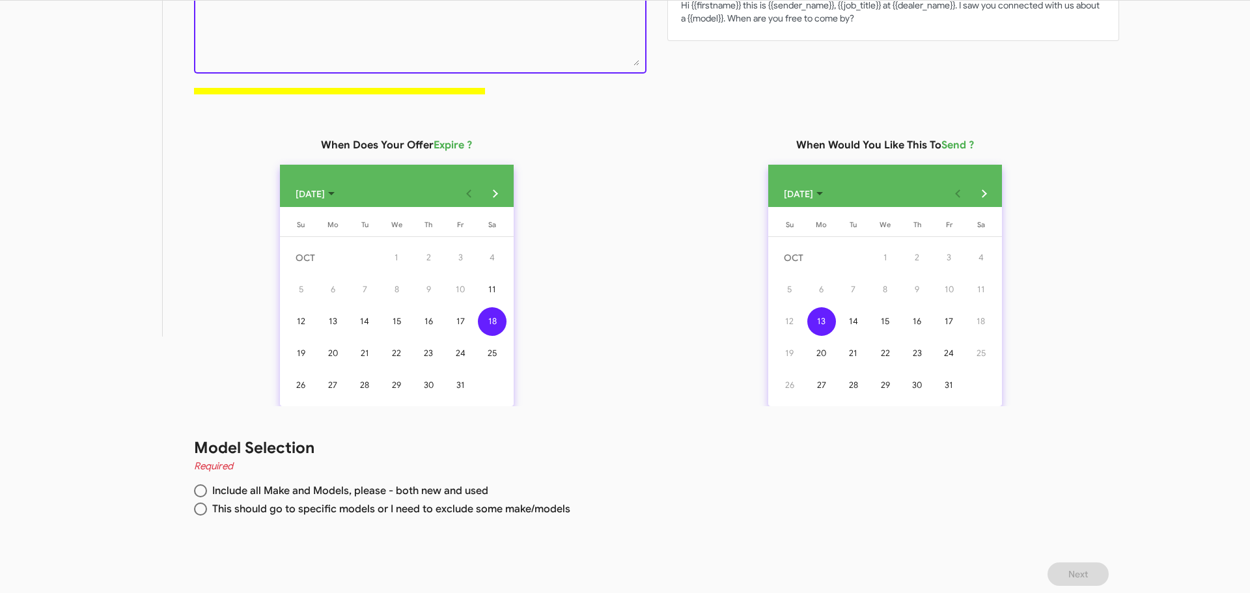
scroll to position [262, 0]
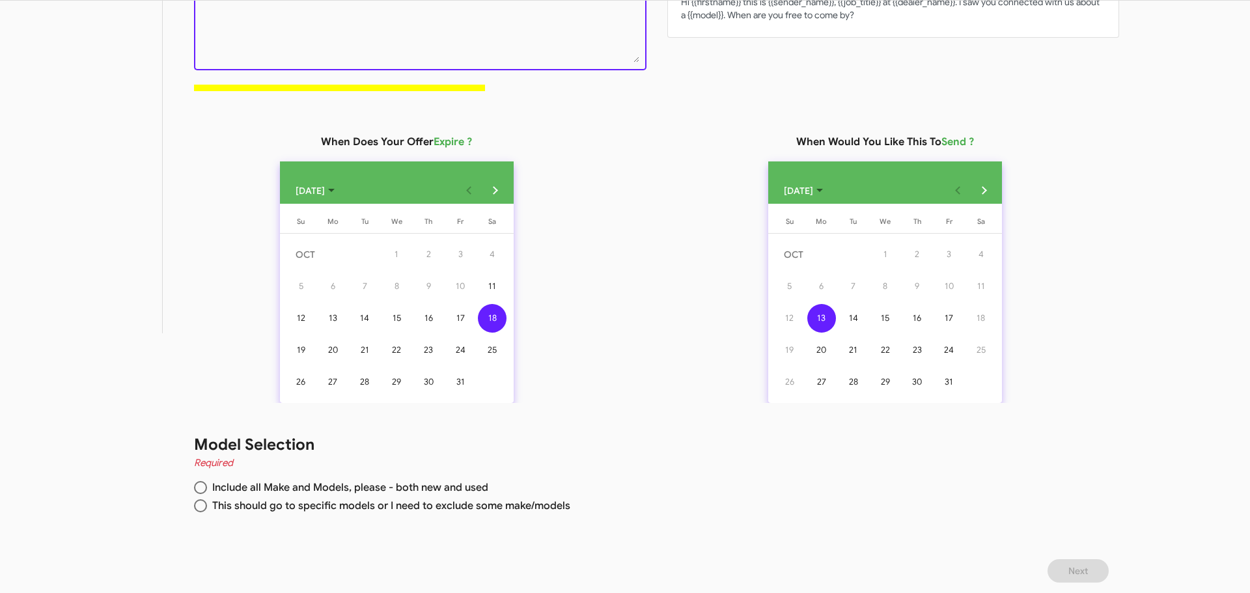
type textarea "Week long [DATE] Sale starting [DATE] running through end of business [DATE]. U…"
click at [195, 490] on span at bounding box center [200, 487] width 13 height 13
click at [195, 490] on input "Include all Make and Models, please - both new and used" at bounding box center [200, 487] width 13 height 13
radio input "true"
click at [1100, 570] on button "Next" at bounding box center [1078, 570] width 61 height 23
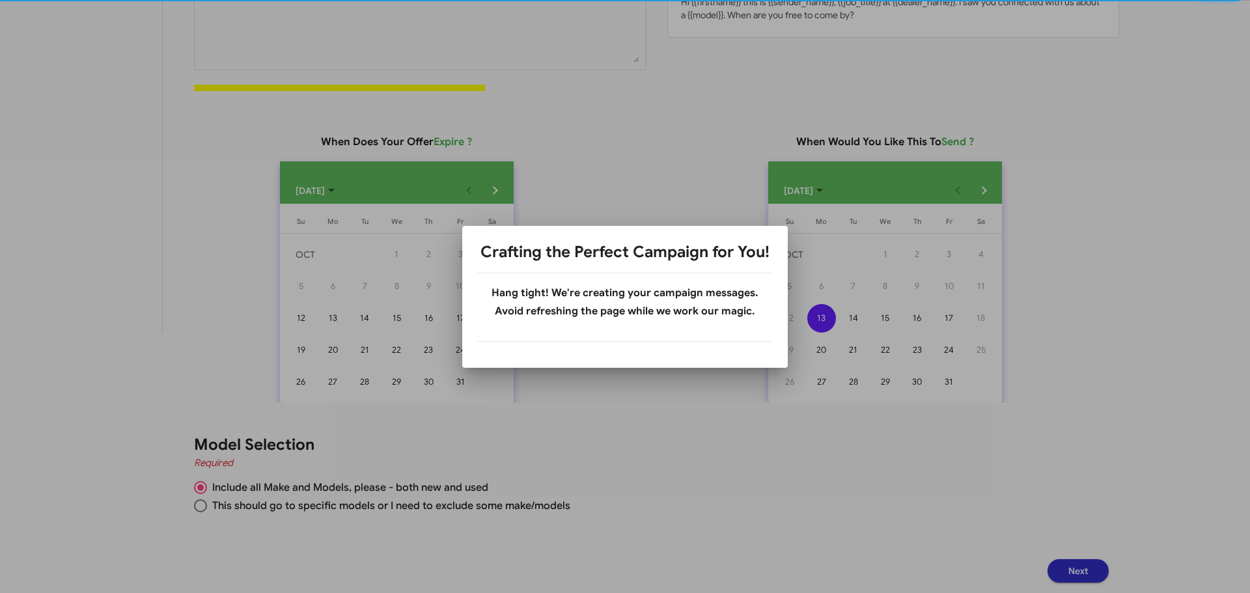
scroll to position [0, 0]
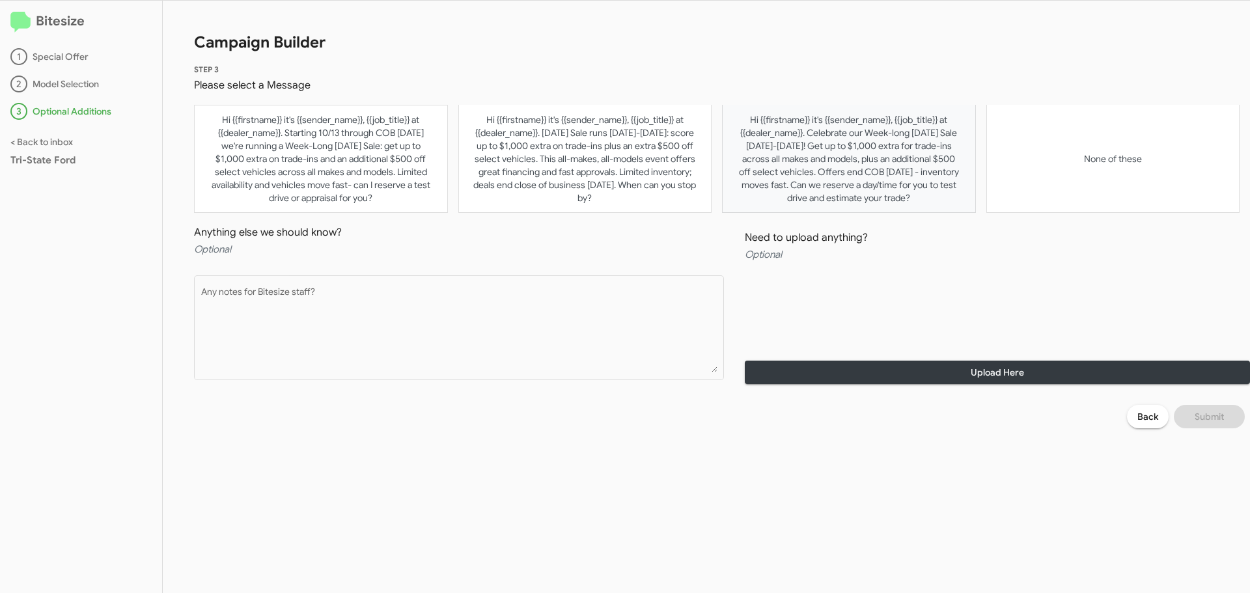
click at [848, 164] on button "Hi {{firstname}} it's {{sender_name}}, {{job_title}} at {{dealer_name}}. Celebr…" at bounding box center [849, 159] width 254 height 108
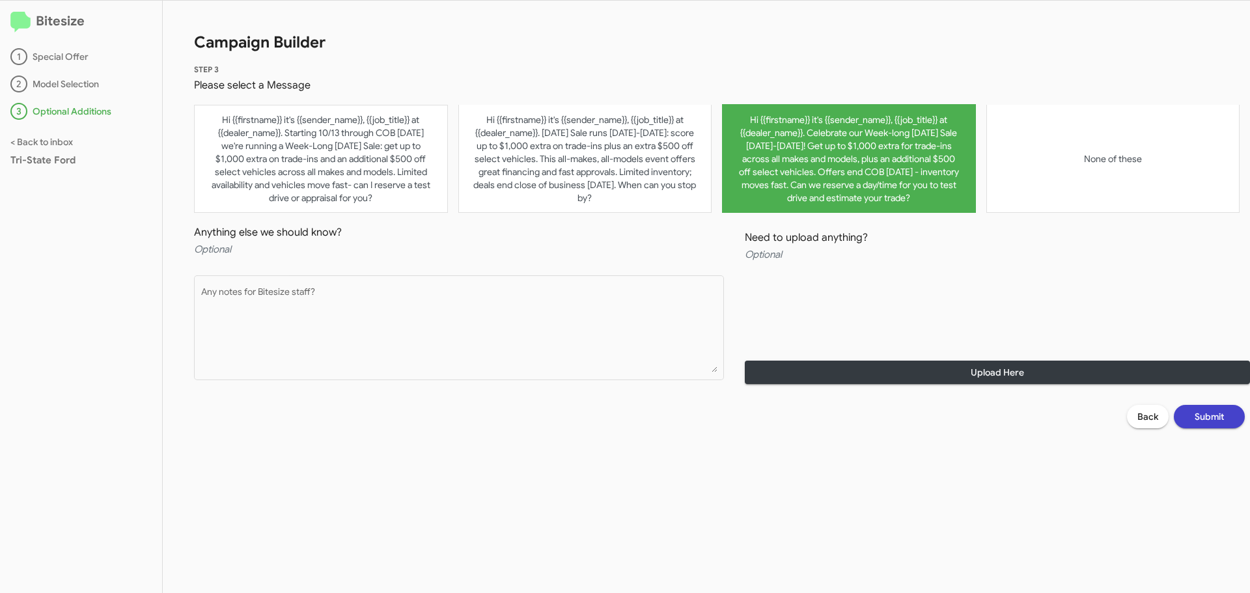
click at [1221, 419] on span "Submit" at bounding box center [1209, 416] width 29 height 23
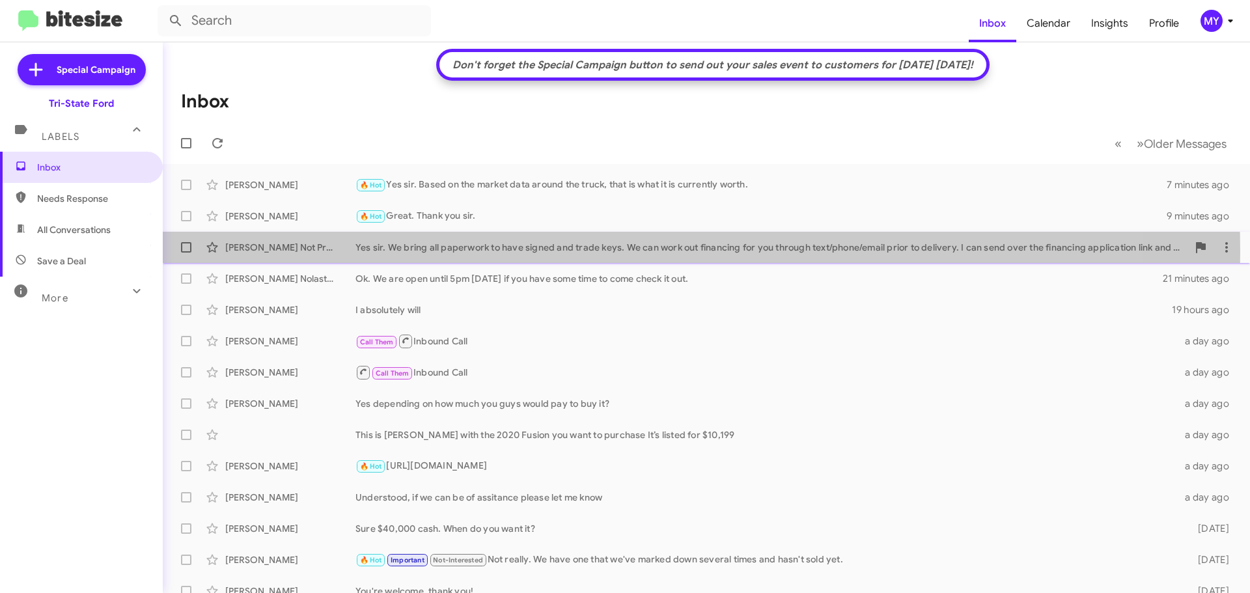
click at [530, 251] on div "Yes sir. We bring all paperwork to have signed and trade keys. We can work out …" at bounding box center [772, 247] width 832 height 13
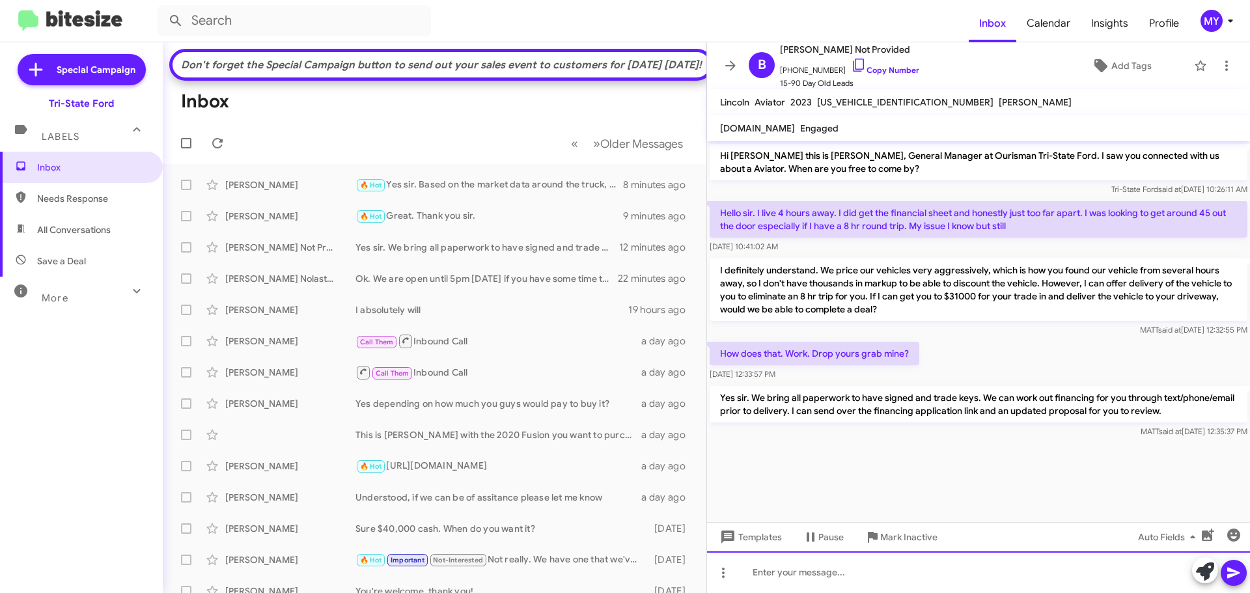
click at [796, 570] on div at bounding box center [978, 573] width 543 height 42
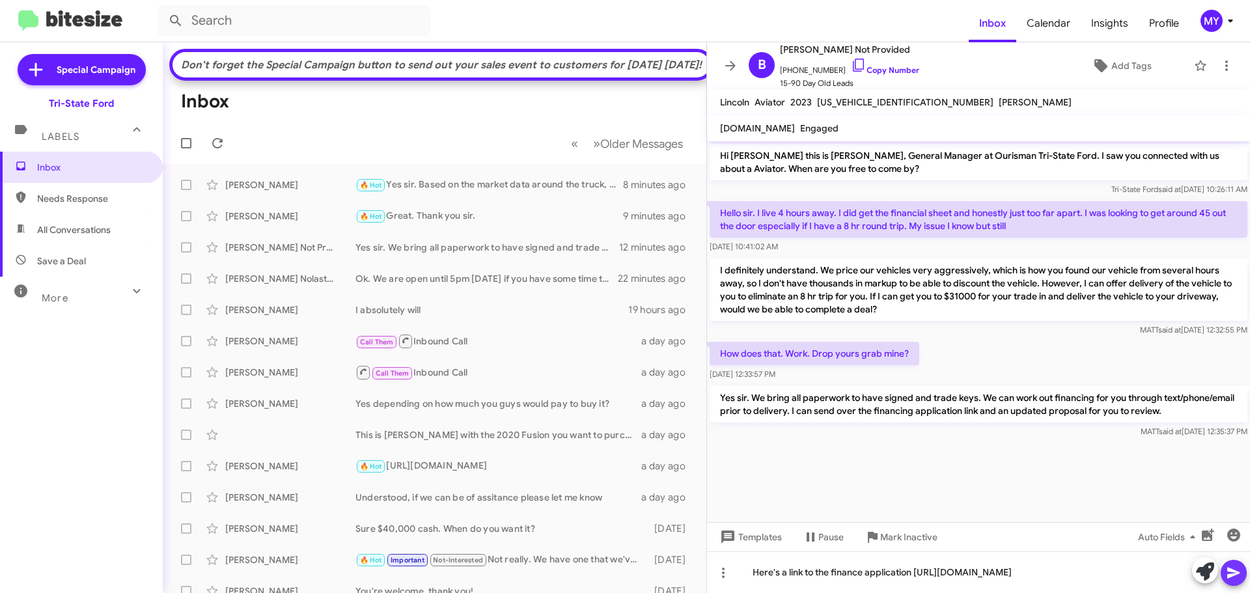
click at [1233, 574] on icon at bounding box center [1233, 573] width 12 height 11
click at [1211, 540] on icon "button" at bounding box center [1208, 535] width 12 height 12
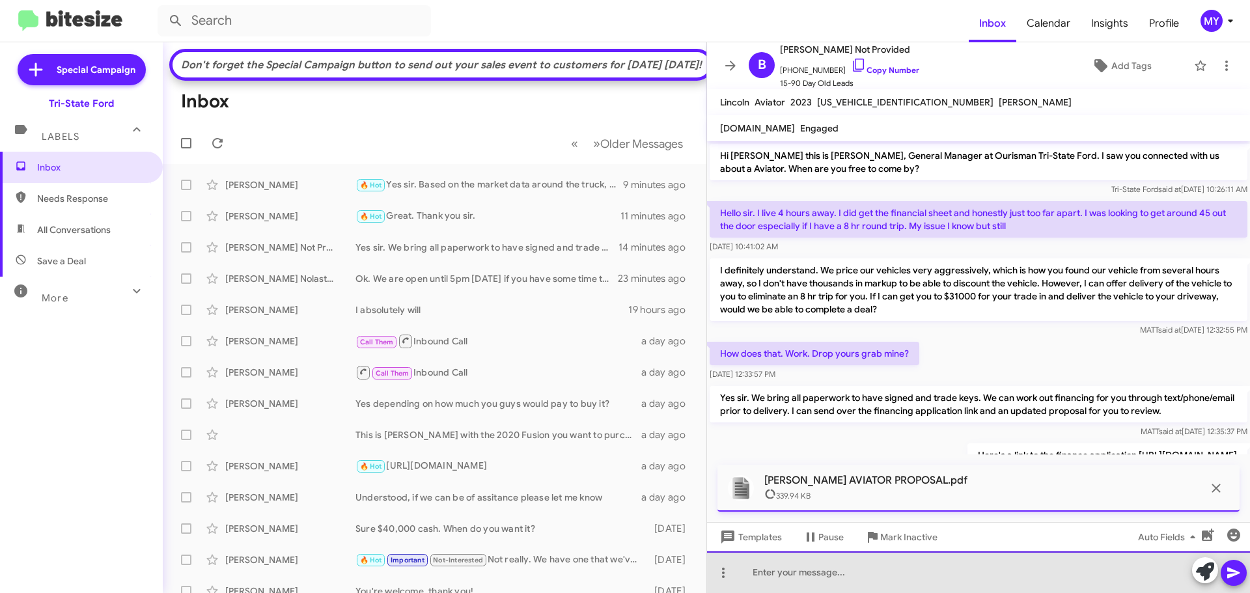
click at [807, 576] on div at bounding box center [978, 573] width 543 height 42
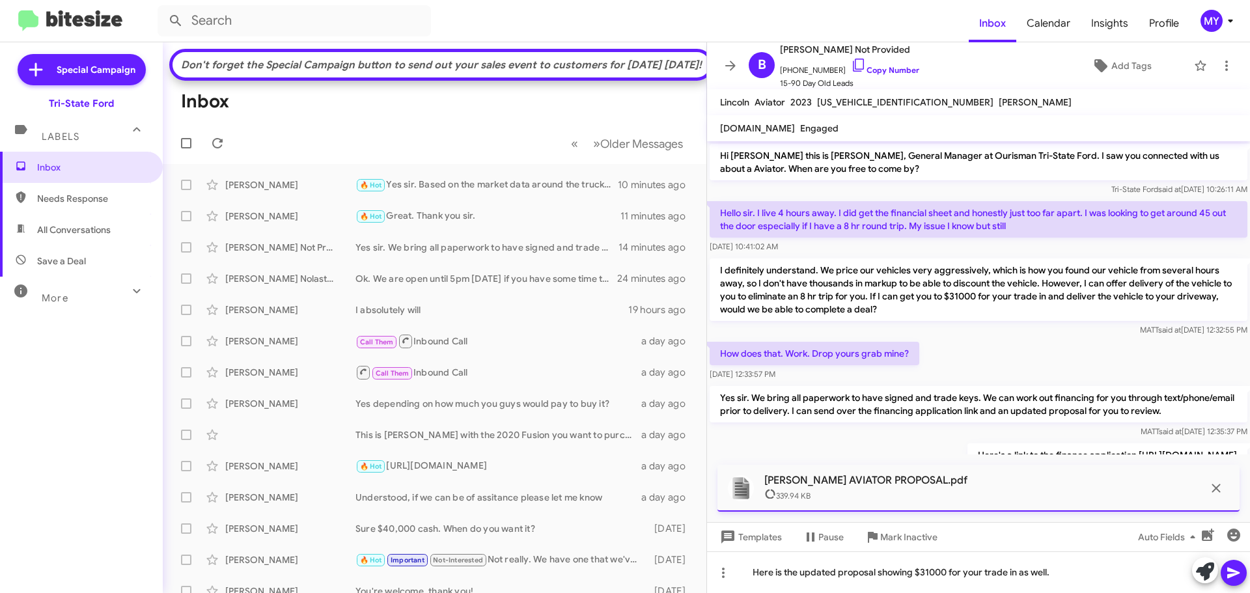
click at [1236, 580] on icon at bounding box center [1234, 573] width 16 height 16
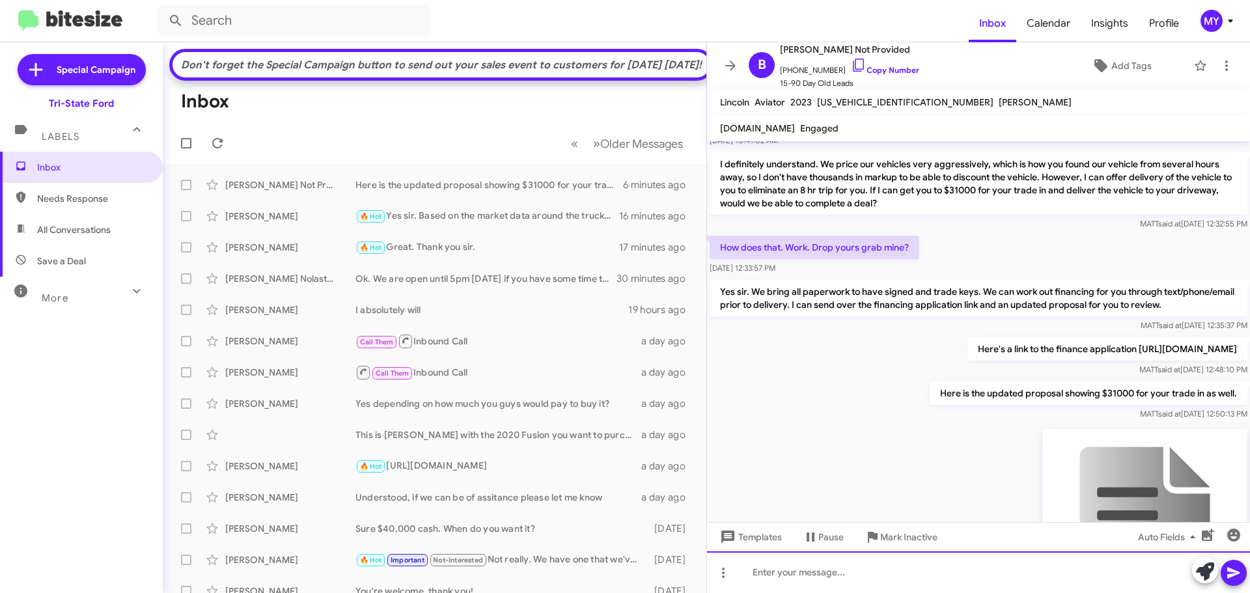
scroll to position [281, 0]
